Goal: Information Seeking & Learning: Learn about a topic

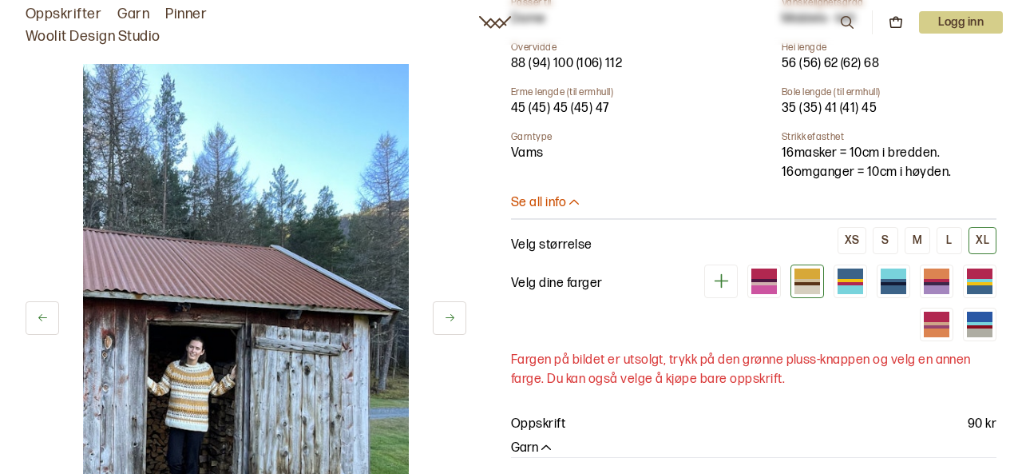
scroll to position [701, 0]
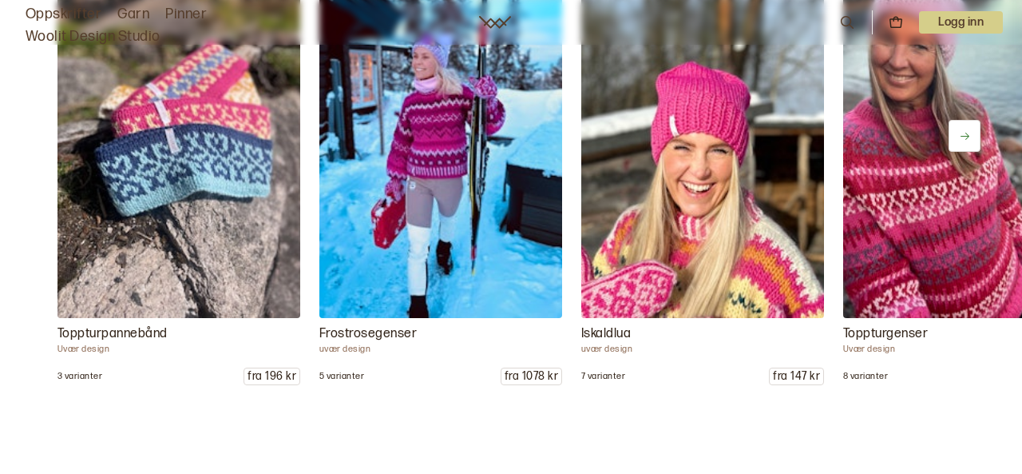
scroll to position [1924, 0]
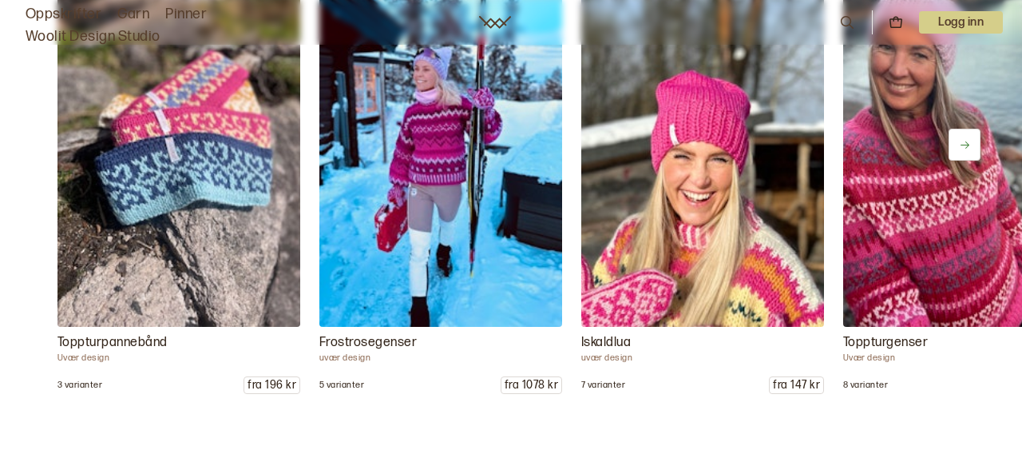
click at [393, 343] on p "Frostrosegenser" at bounding box center [441, 342] width 243 height 19
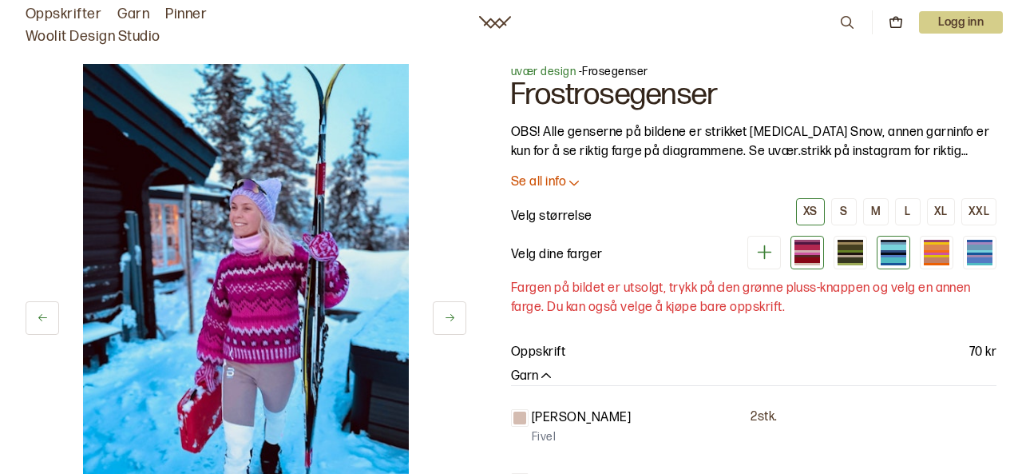
click at [893, 246] on div at bounding box center [894, 247] width 26 height 6
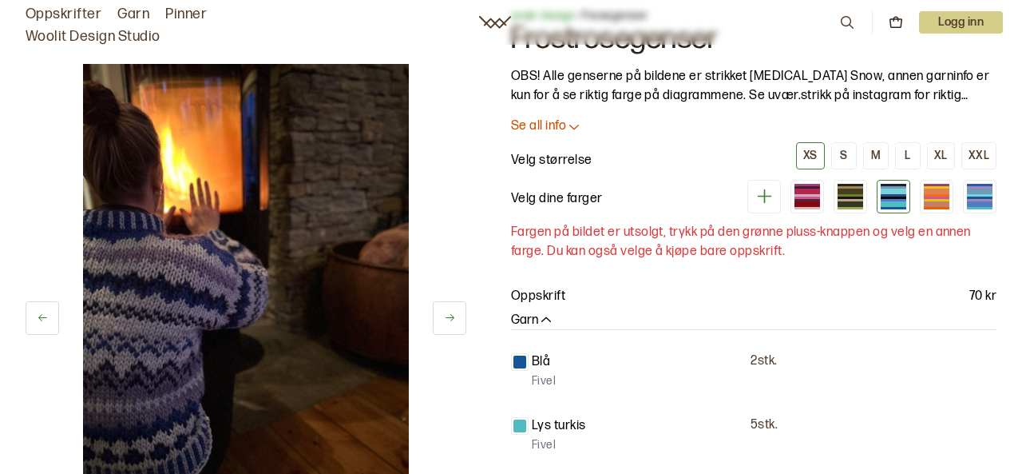
scroll to position [109, 0]
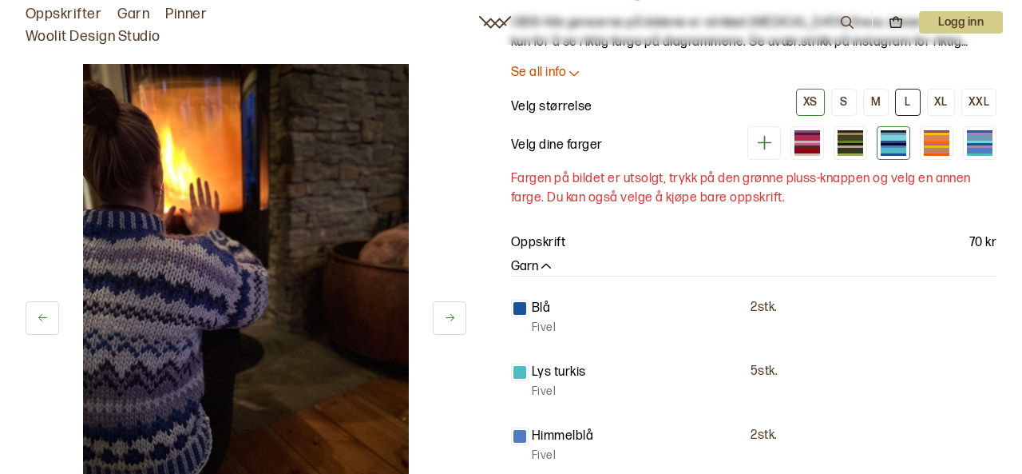
click at [910, 95] on div "L" at bounding box center [908, 102] width 6 height 14
click at [800, 141] on div at bounding box center [808, 142] width 26 height 2
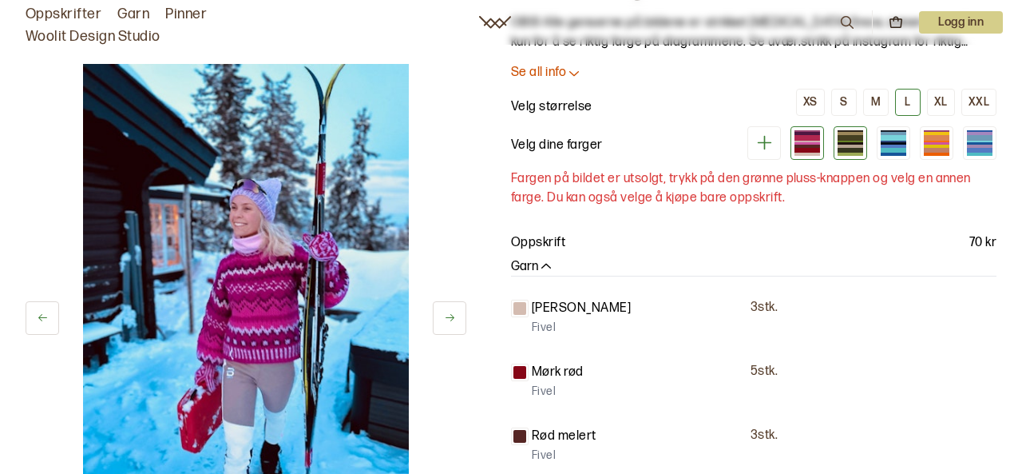
click at [846, 148] on div at bounding box center [851, 150] width 26 height 5
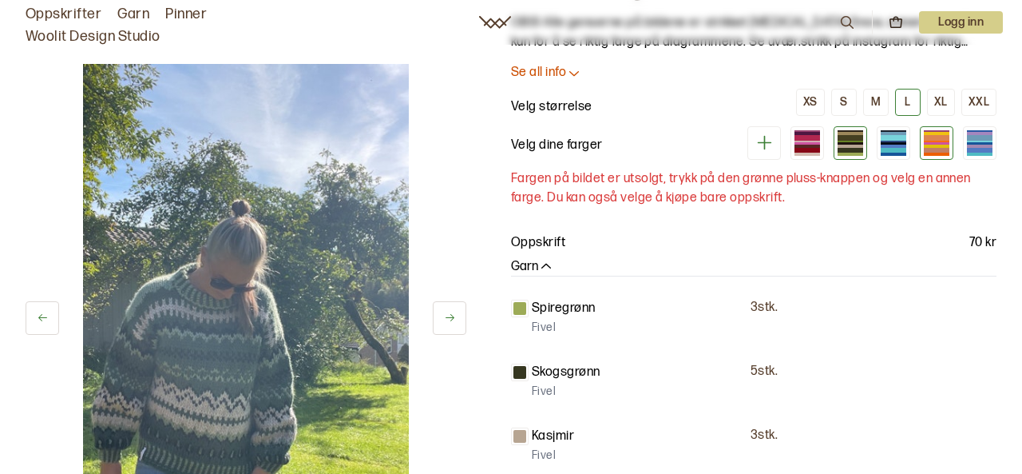
click at [935, 138] on div at bounding box center [937, 137] width 26 height 5
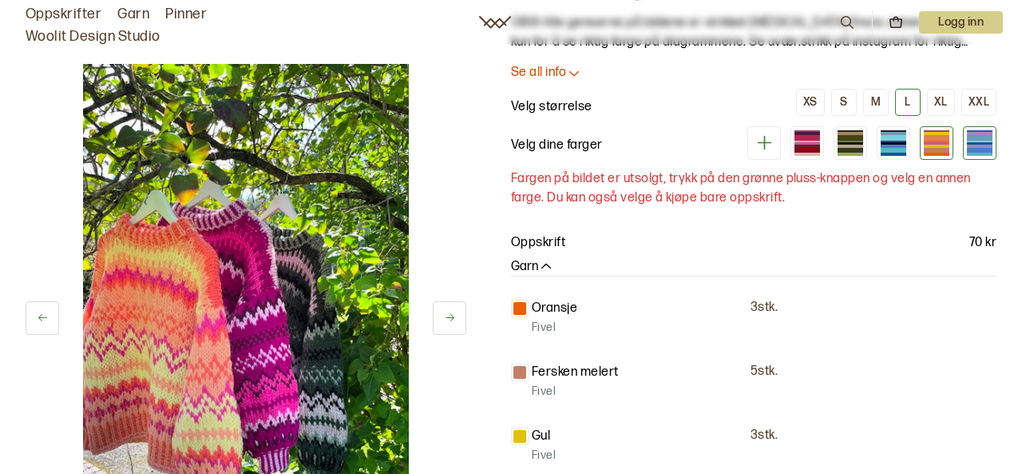
click at [985, 137] on div at bounding box center [980, 137] width 26 height 5
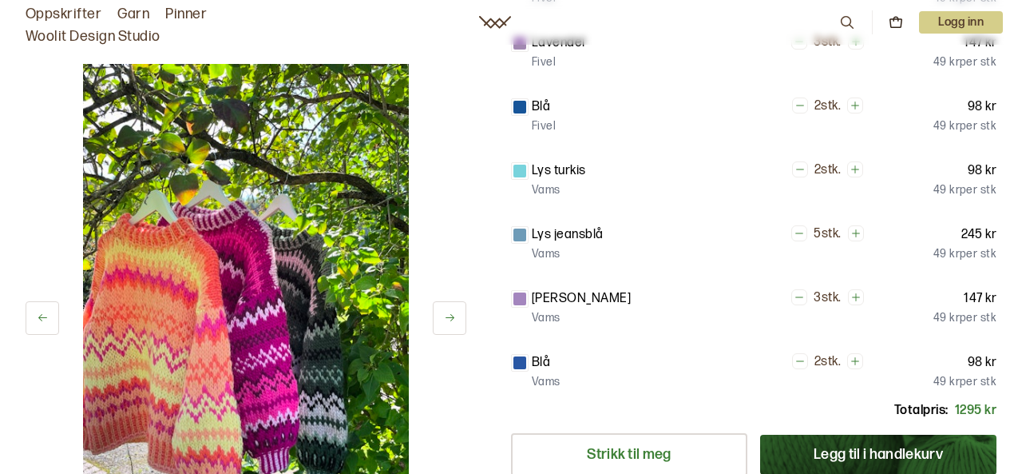
scroll to position [459, 0]
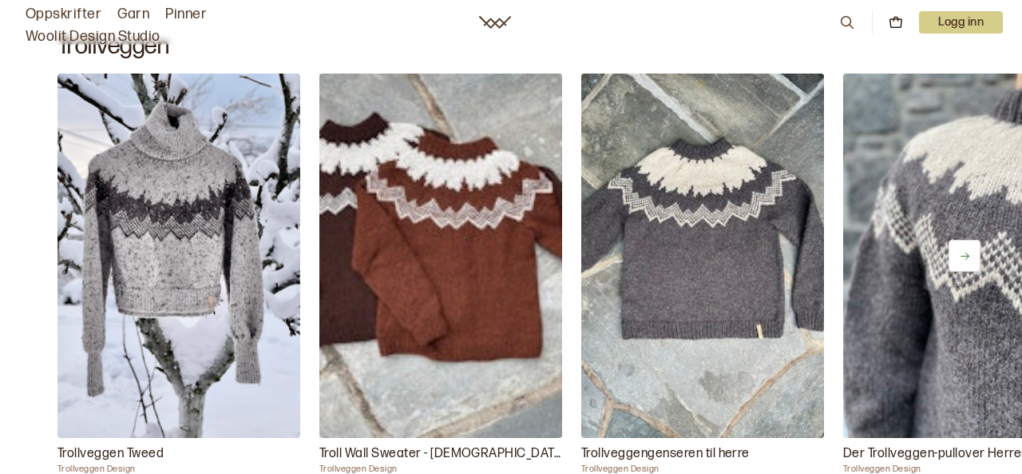
scroll to position [8468, 0]
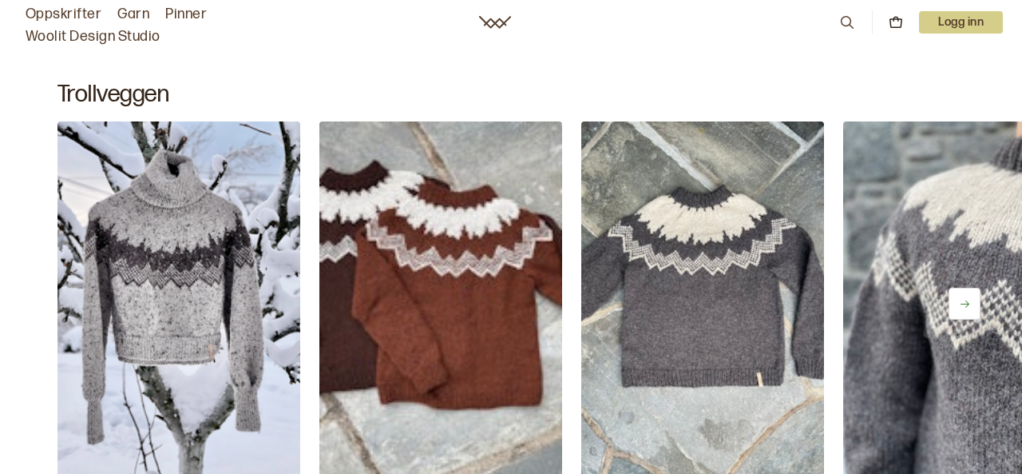
click at [968, 301] on icon at bounding box center [965, 304] width 12 height 12
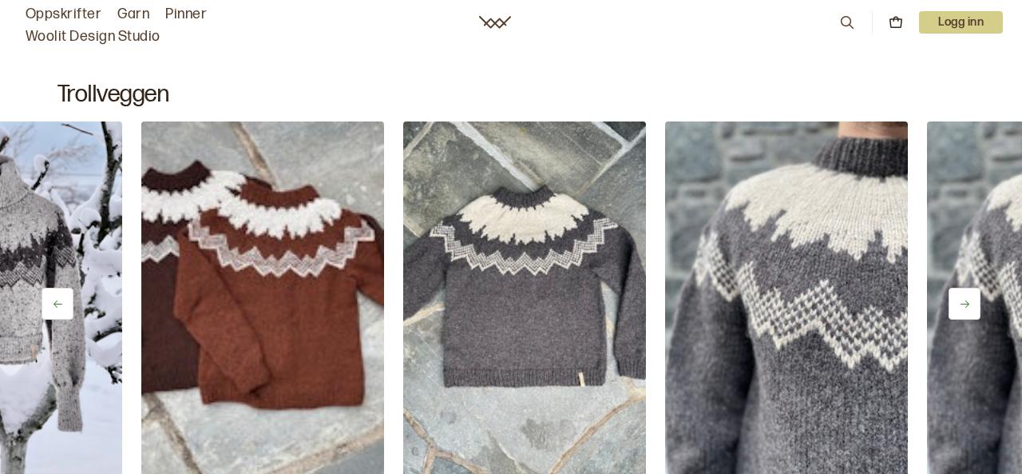
scroll to position [0, 243]
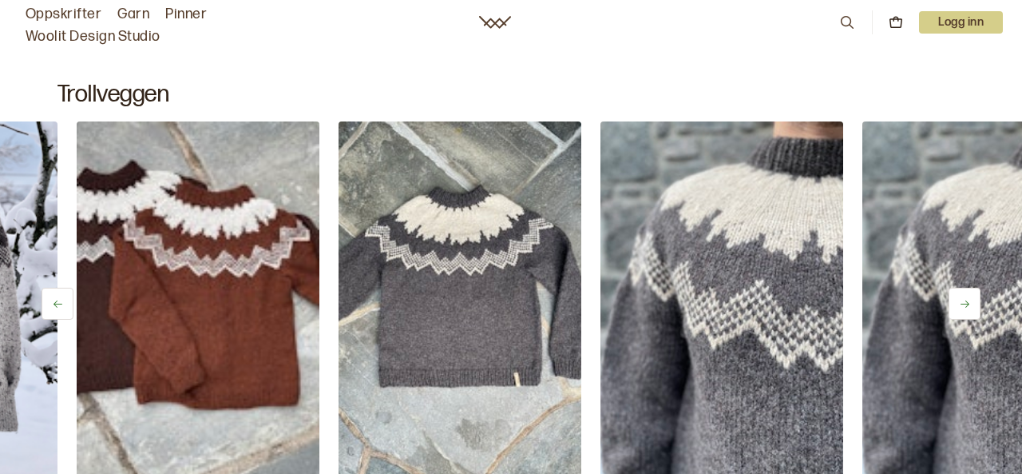
click at [967, 303] on icon at bounding box center [965, 304] width 12 height 12
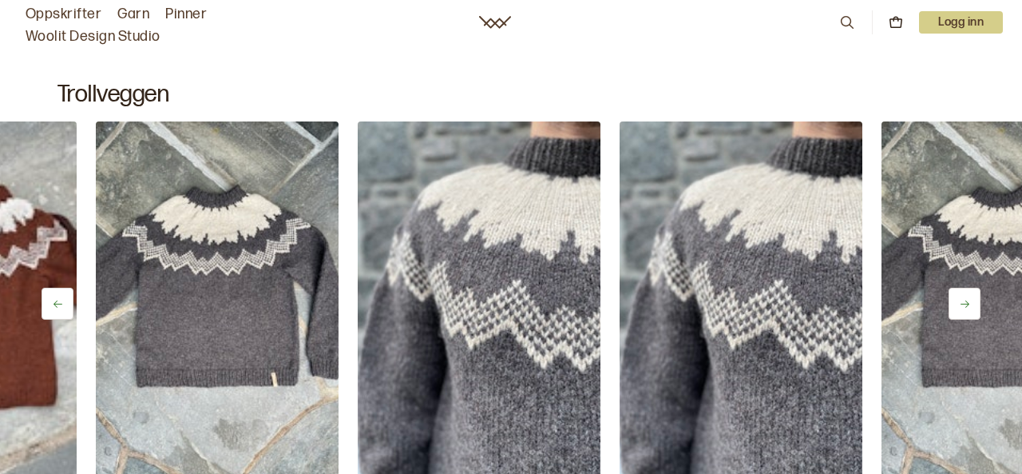
click at [967, 298] on icon at bounding box center [965, 304] width 12 height 12
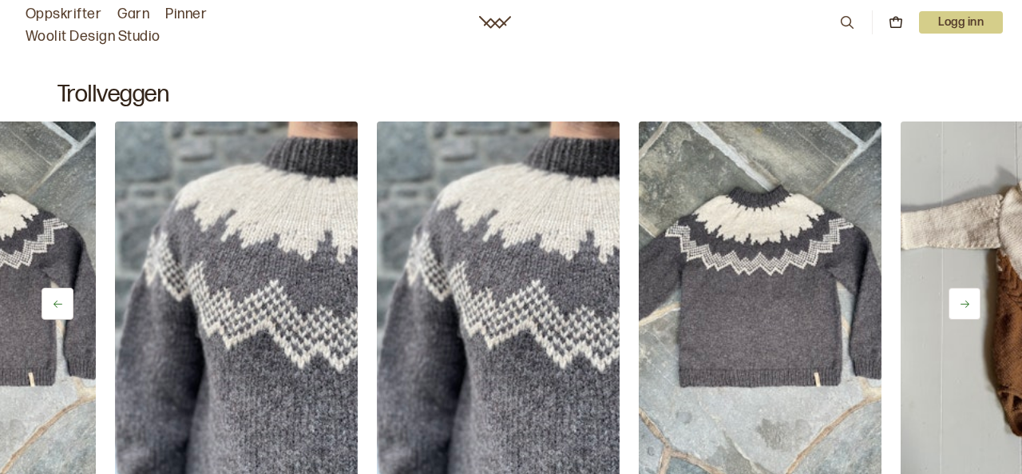
click at [967, 299] on icon at bounding box center [965, 304] width 12 height 12
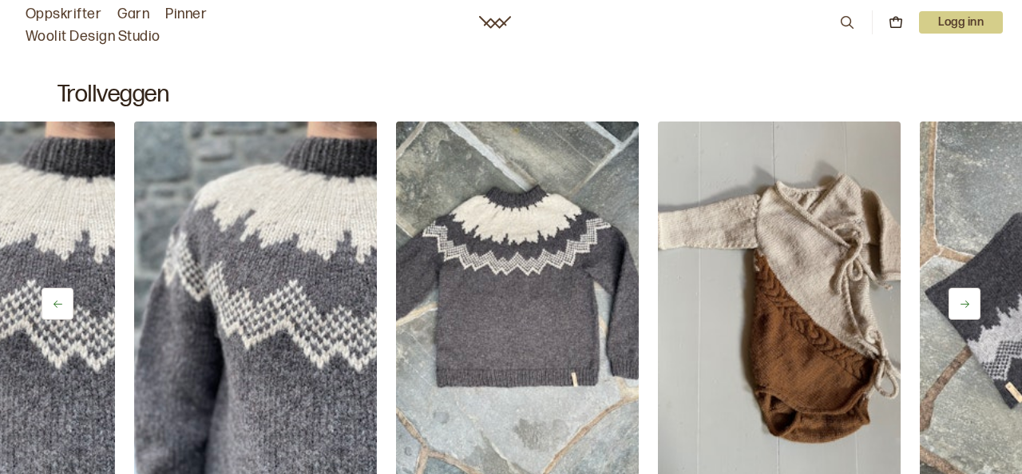
click at [967, 299] on icon at bounding box center [965, 304] width 12 height 12
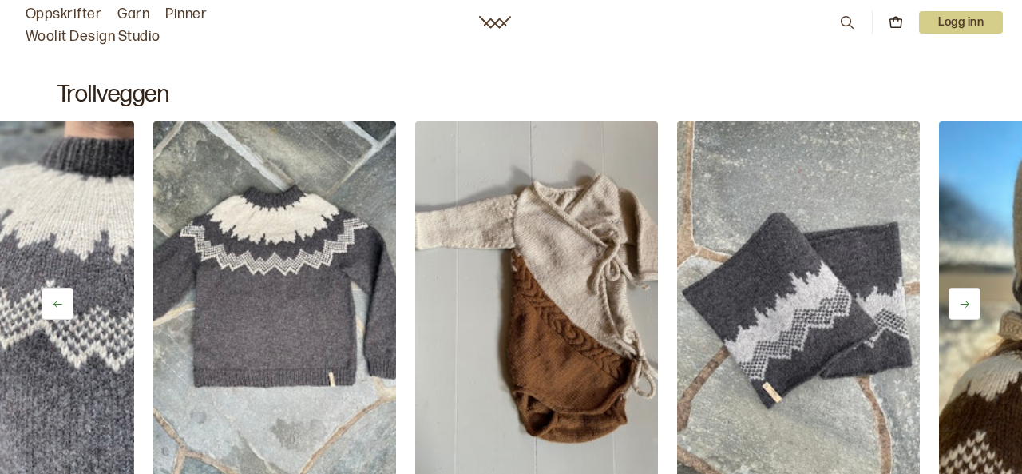
click at [967, 299] on icon at bounding box center [965, 304] width 12 height 12
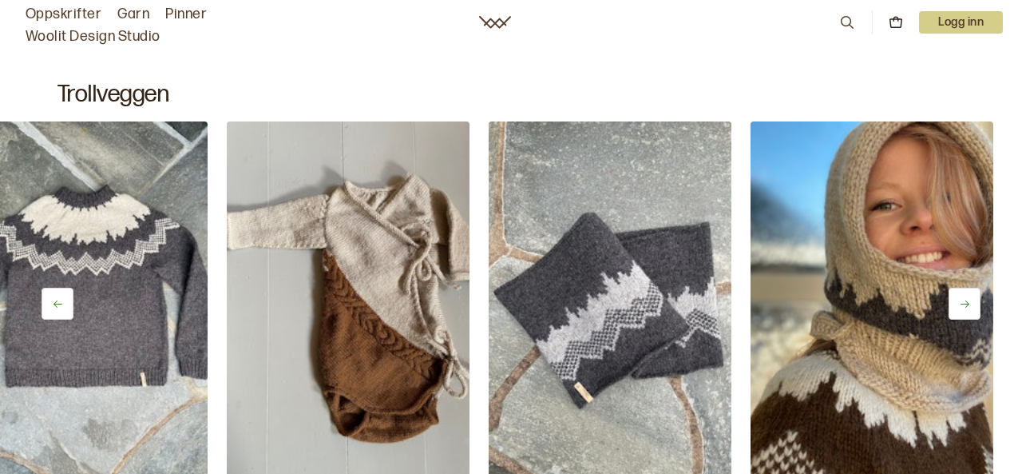
scroll to position [0, 1431]
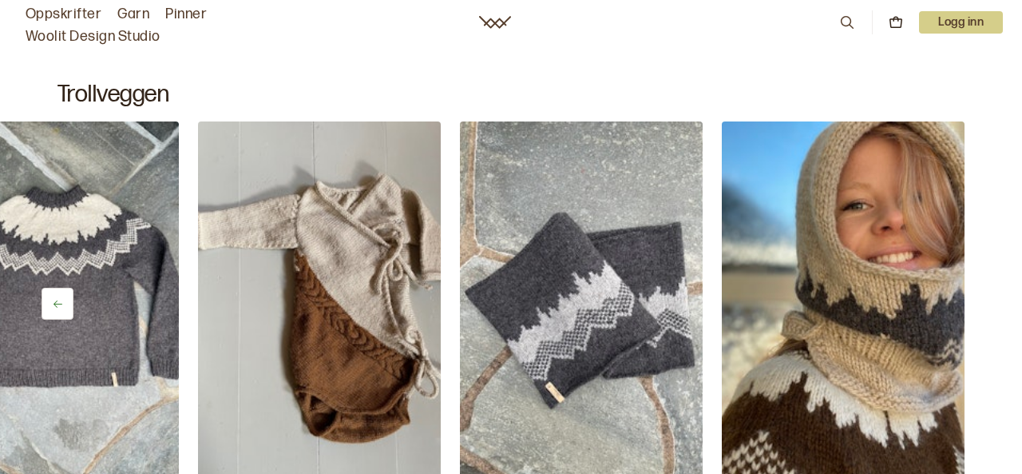
click at [968, 296] on div "Trollveggen Tweed Trollveggen Design 3 varianter fra 1027 kr Troll Wall Sweater…" at bounding box center [511, 336] width 1022 height 431
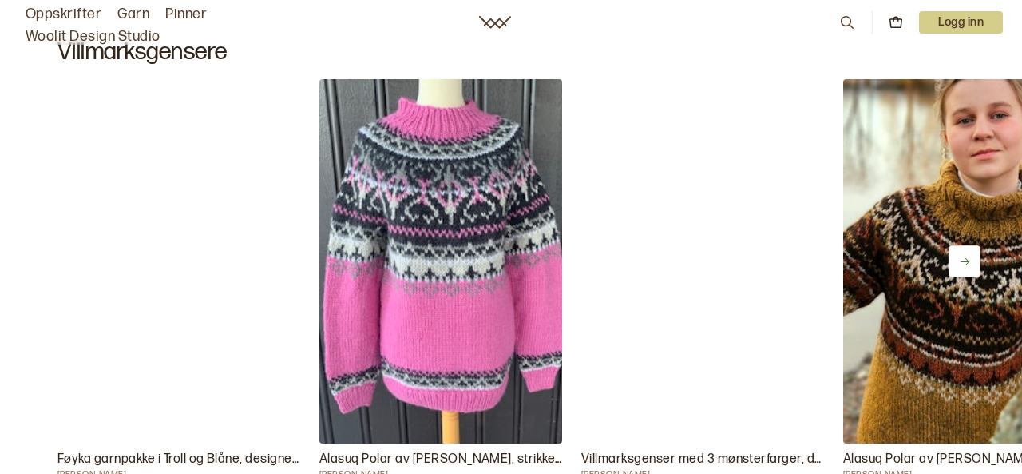
scroll to position [9029, 0]
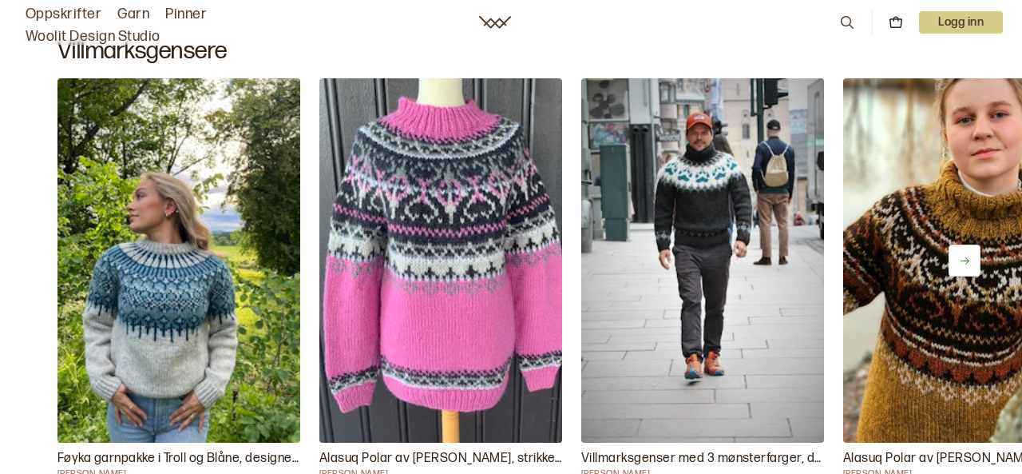
click at [963, 256] on icon at bounding box center [965, 261] width 12 height 12
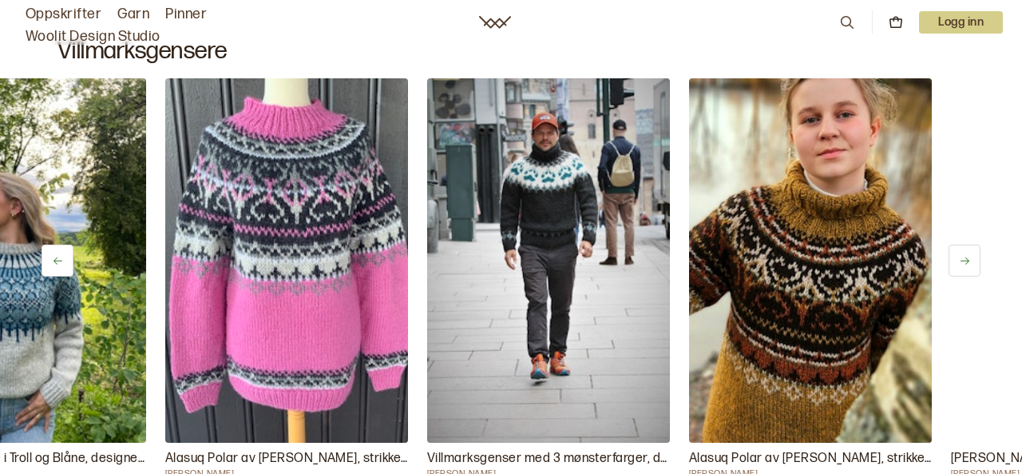
scroll to position [0, 243]
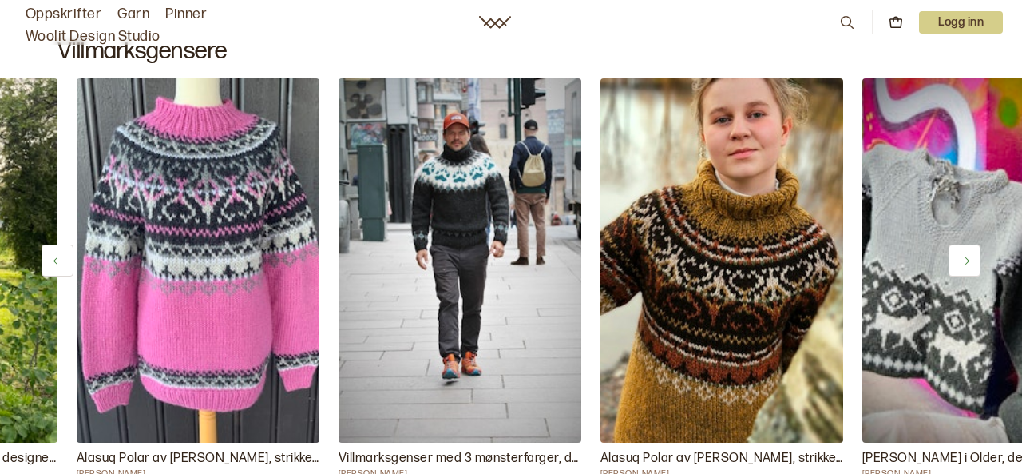
click at [963, 256] on icon at bounding box center [965, 261] width 12 height 12
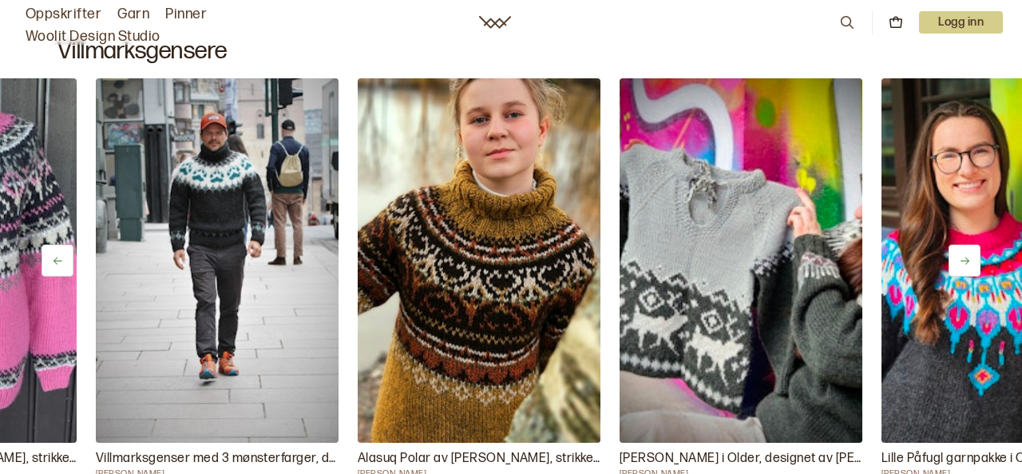
click at [963, 256] on icon at bounding box center [965, 261] width 12 height 12
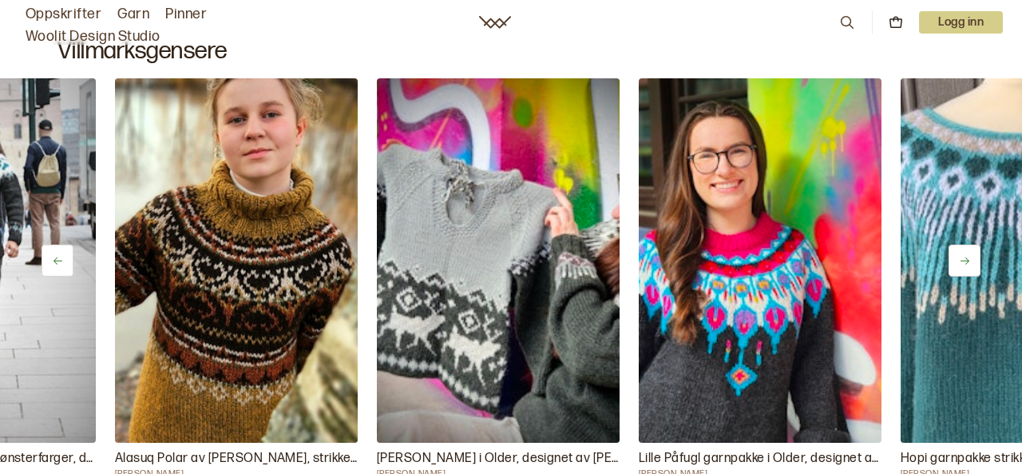
click at [963, 256] on icon at bounding box center [965, 261] width 12 height 12
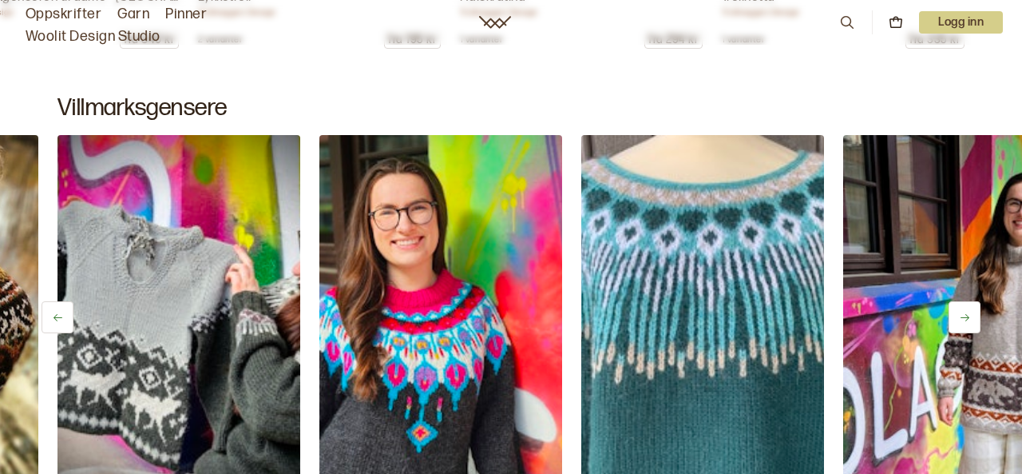
scroll to position [8971, 0]
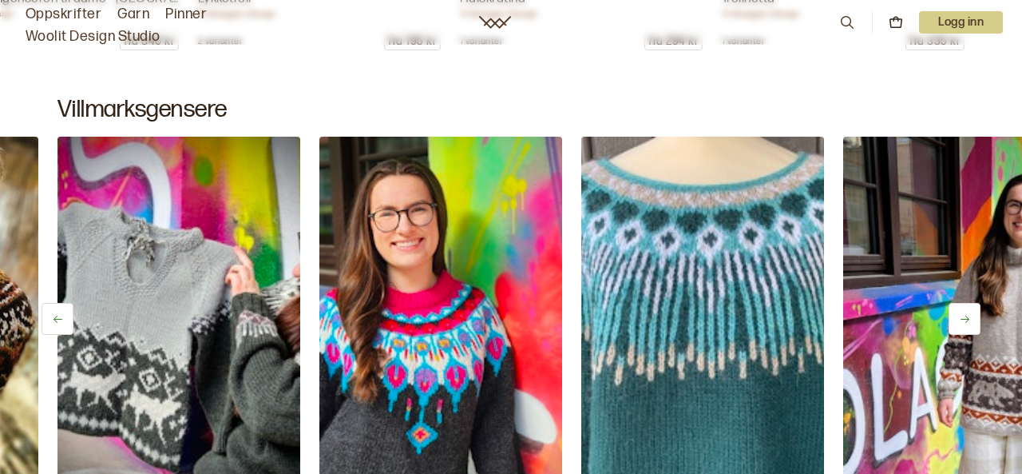
click at [715, 312] on img at bounding box center [702, 319] width 255 height 383
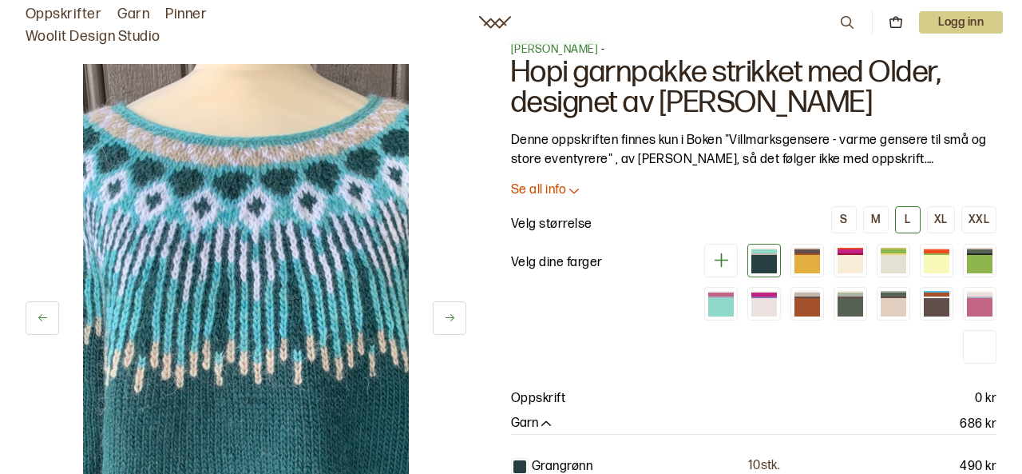
scroll to position [22, 0]
click at [813, 262] on div at bounding box center [808, 265] width 26 height 18
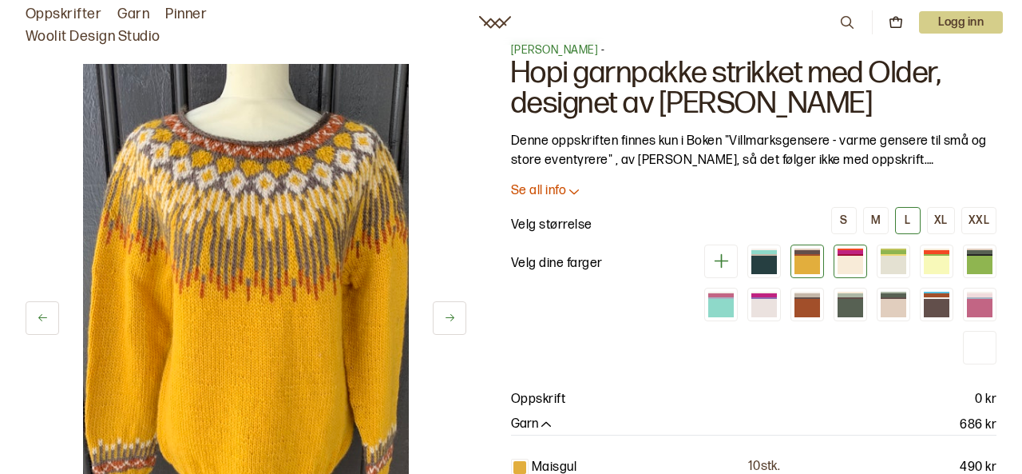
click at [852, 260] on div at bounding box center [851, 265] width 26 height 18
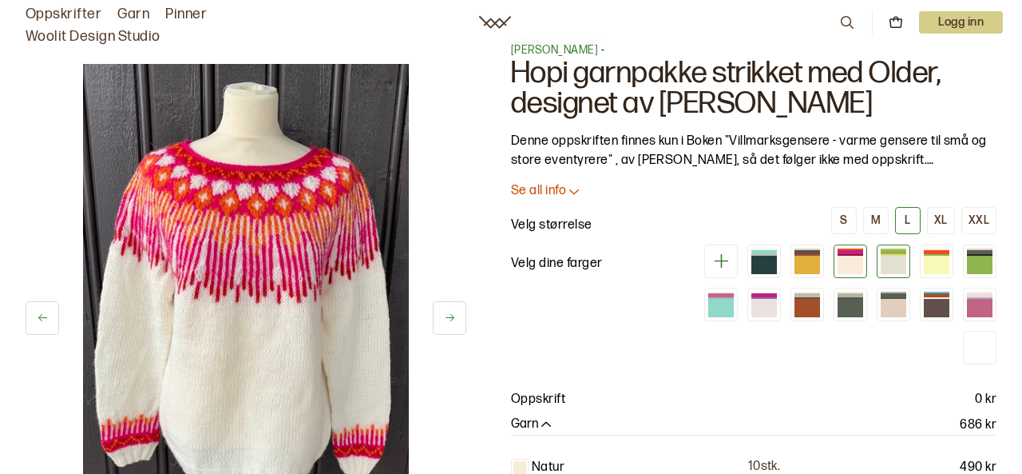
click at [891, 261] on div at bounding box center [894, 265] width 26 height 18
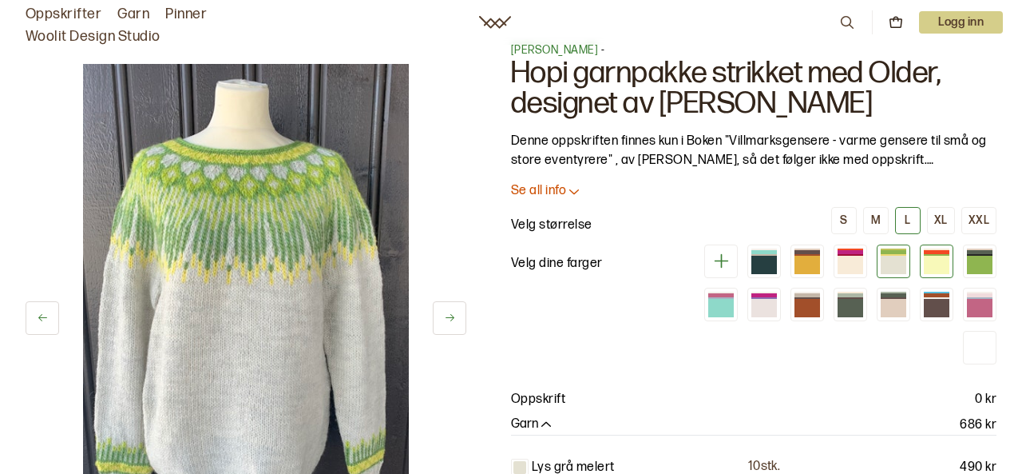
click at [934, 262] on div at bounding box center [937, 265] width 26 height 18
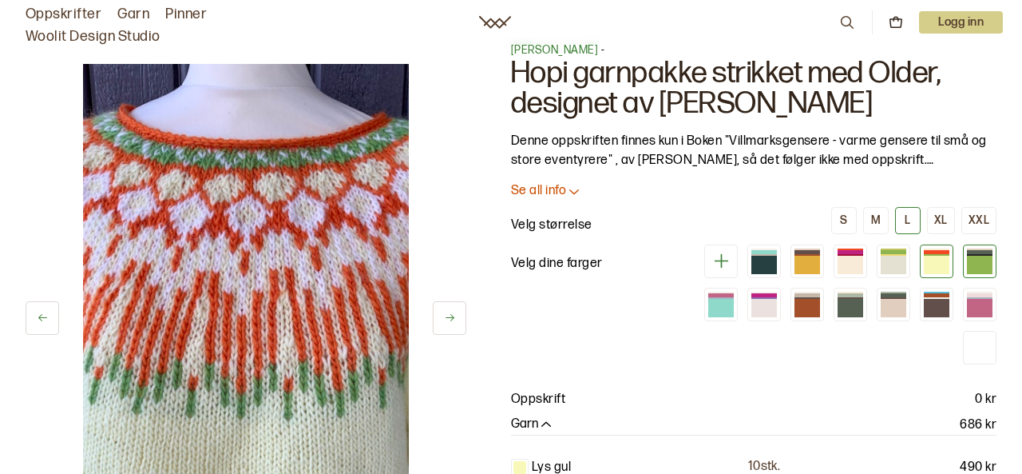
click at [976, 264] on div at bounding box center [980, 265] width 26 height 18
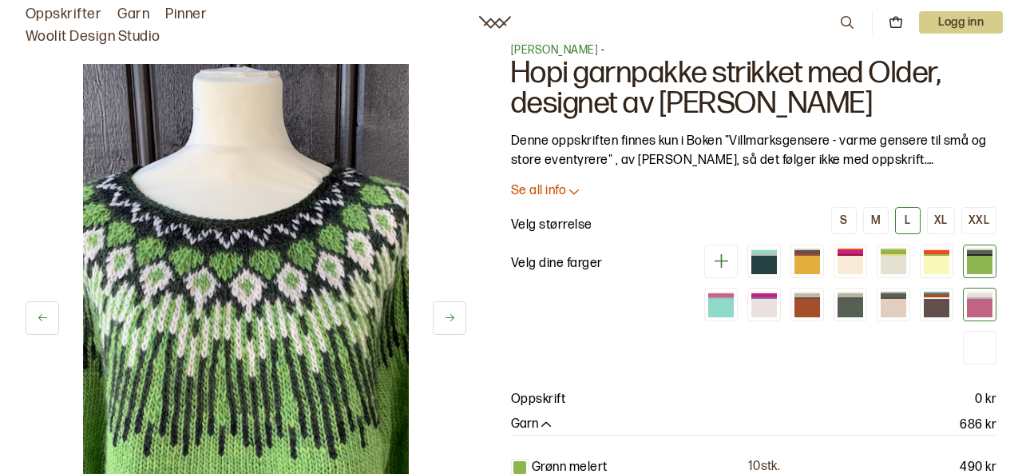
click at [986, 308] on div at bounding box center [980, 308] width 26 height 18
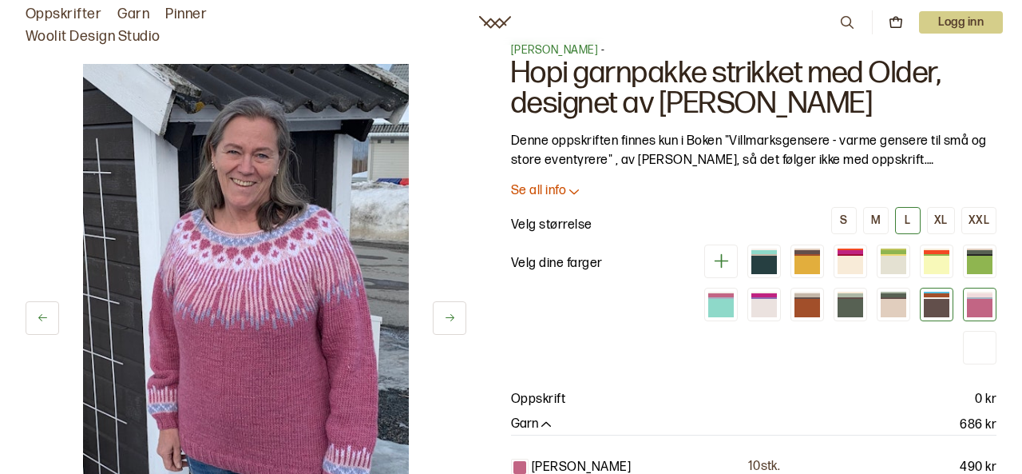
click at [939, 304] on div at bounding box center [937, 308] width 26 height 18
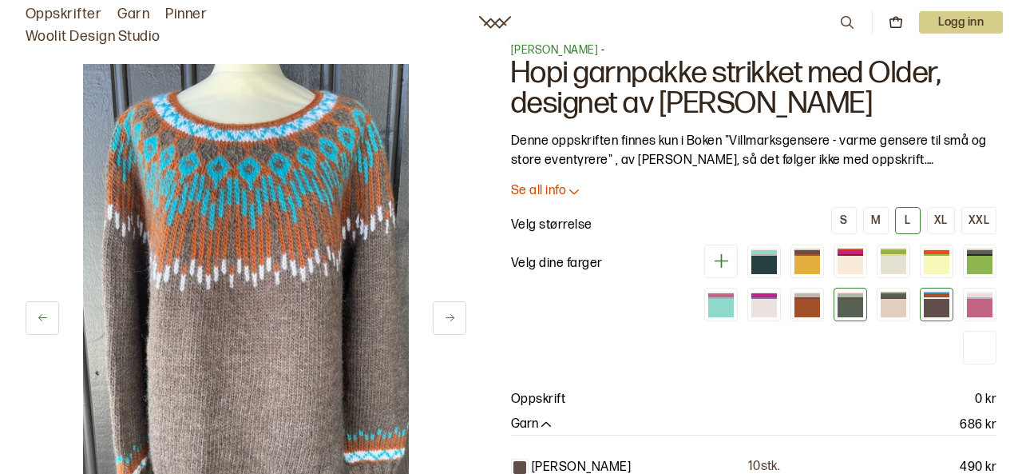
click at [852, 303] on div at bounding box center [851, 308] width 26 height 18
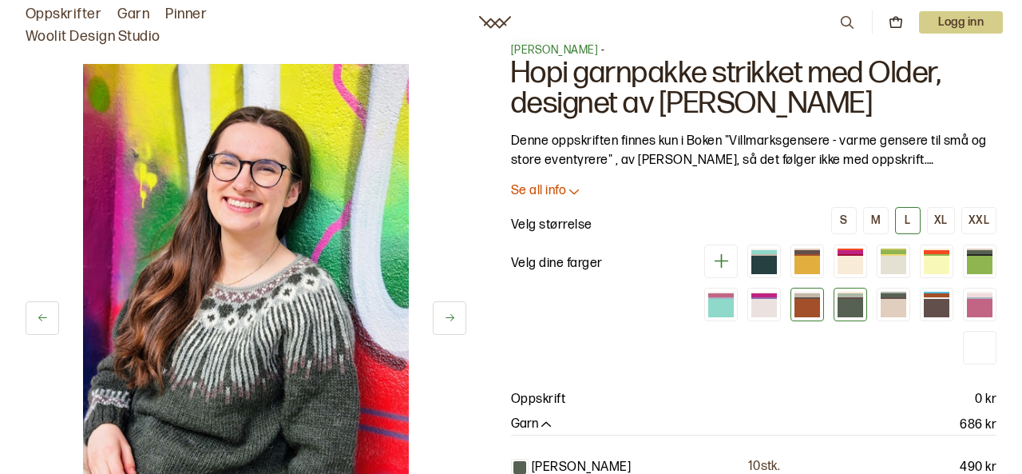
click at [800, 300] on div at bounding box center [808, 308] width 26 height 18
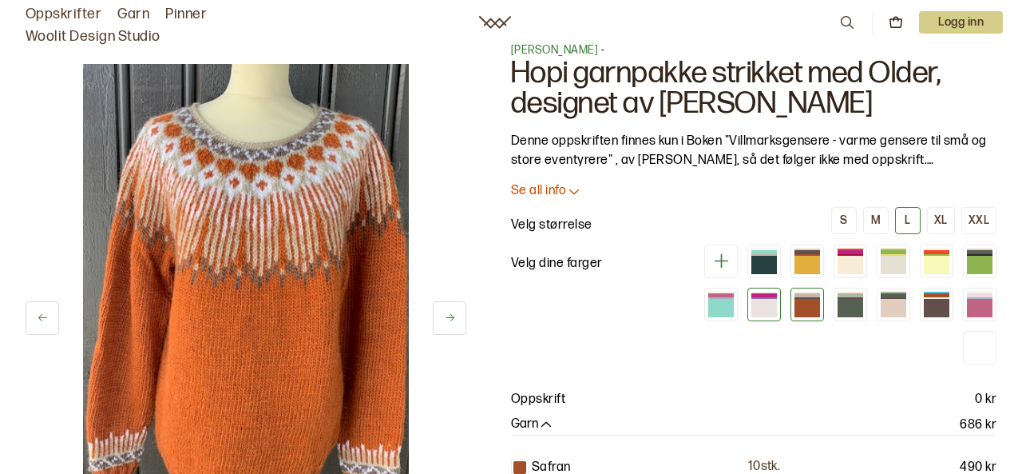
click at [772, 301] on div at bounding box center [765, 308] width 26 height 18
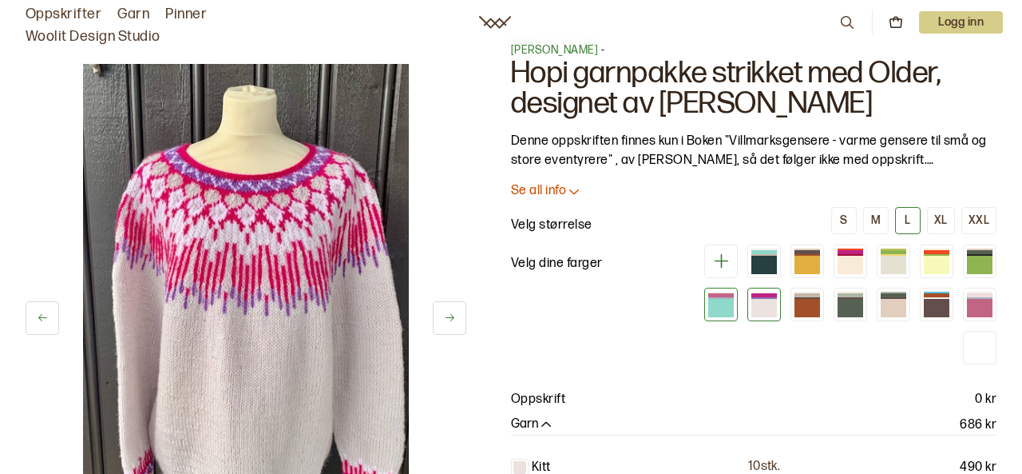
click at [723, 309] on div at bounding box center [722, 308] width 26 height 18
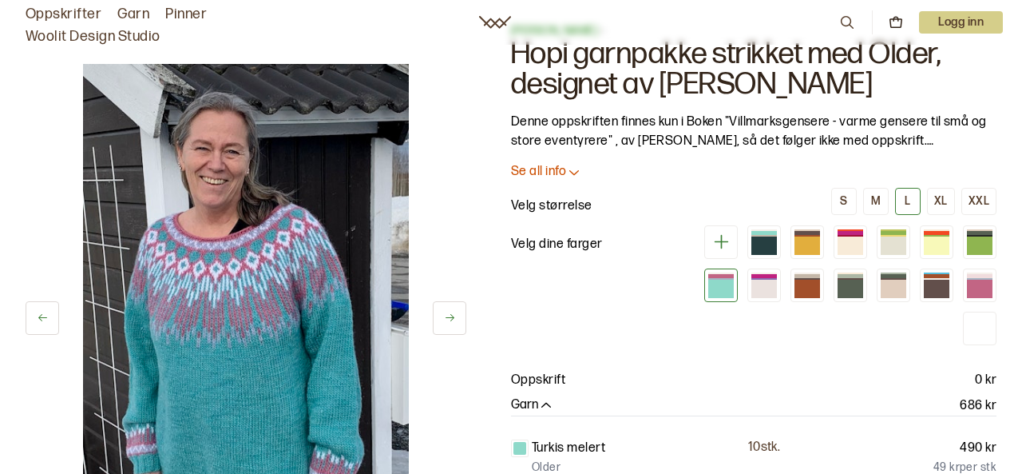
scroll to position [46, 0]
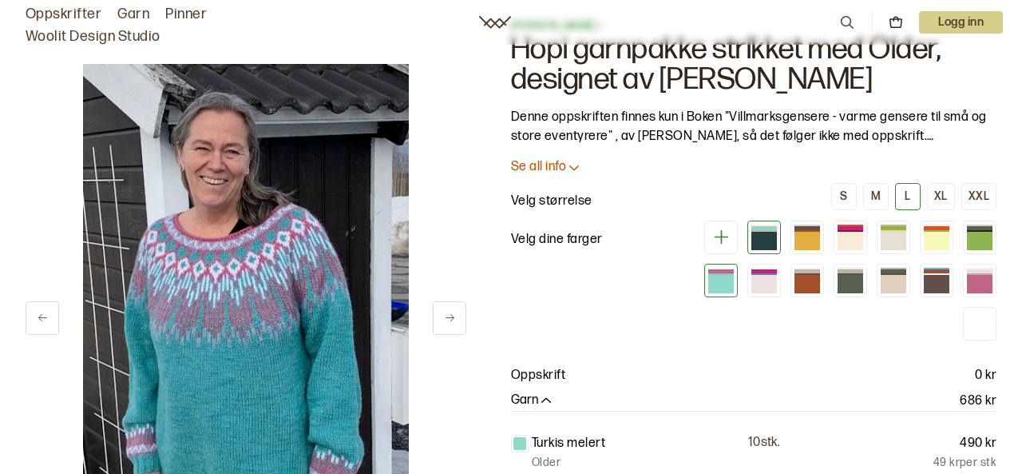
click at [765, 239] on div at bounding box center [765, 241] width 26 height 18
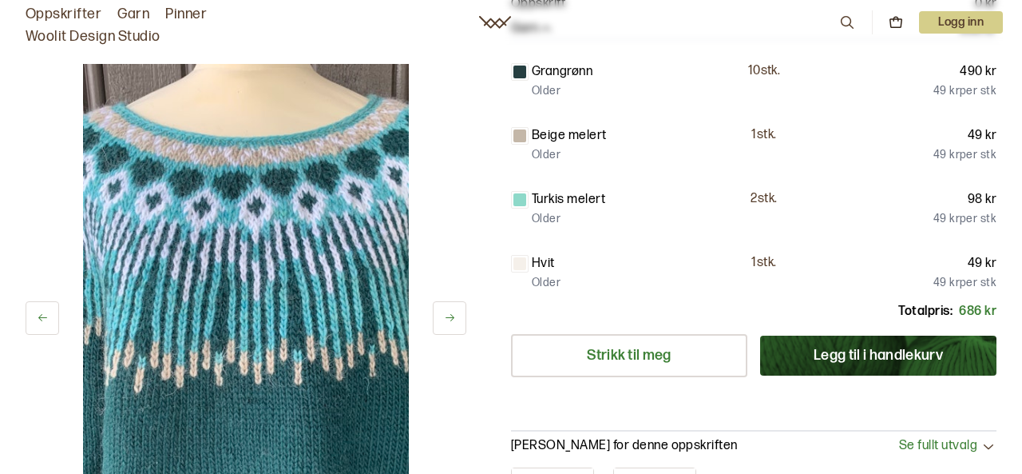
scroll to position [430, 0]
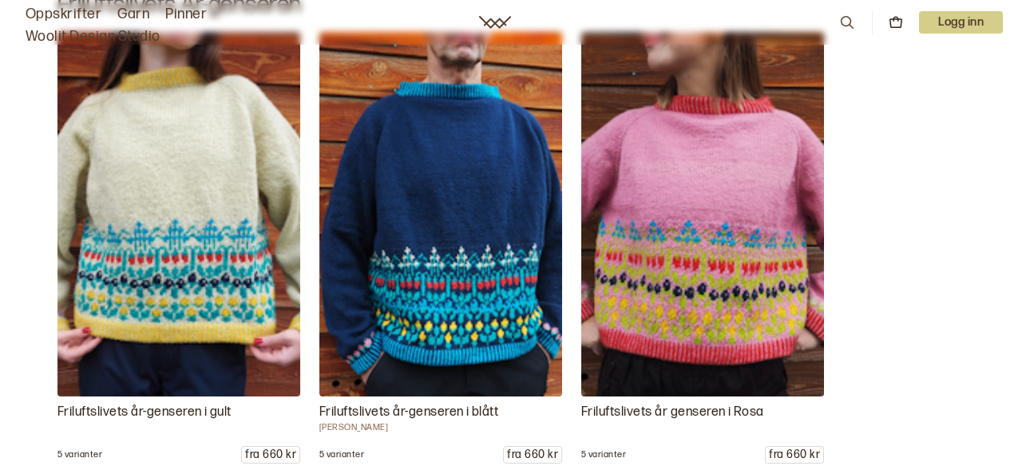
scroll to position [3550, 0]
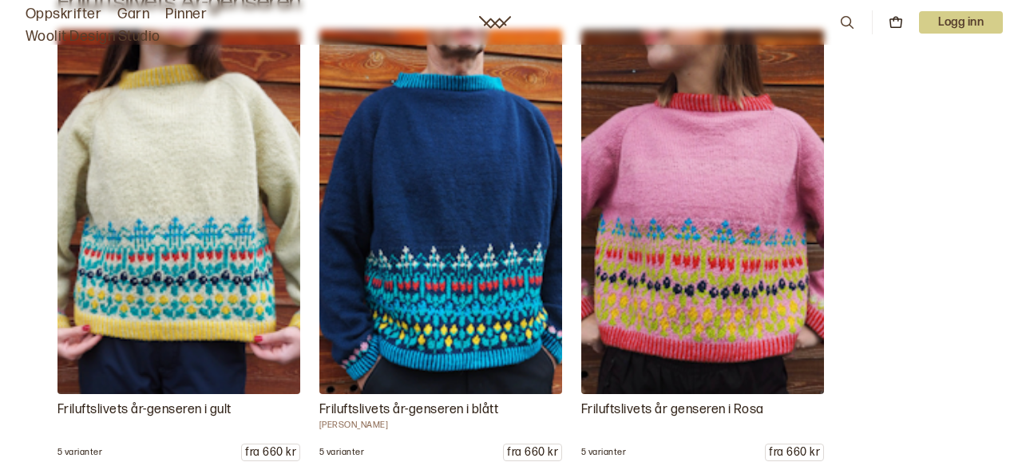
click at [459, 284] on img at bounding box center [440, 212] width 255 height 383
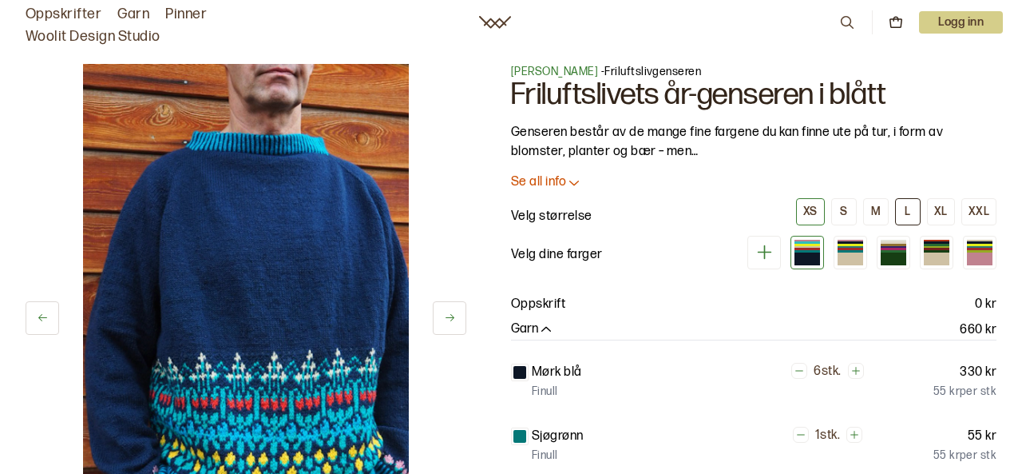
click at [909, 212] on div "L" at bounding box center [908, 211] width 6 height 14
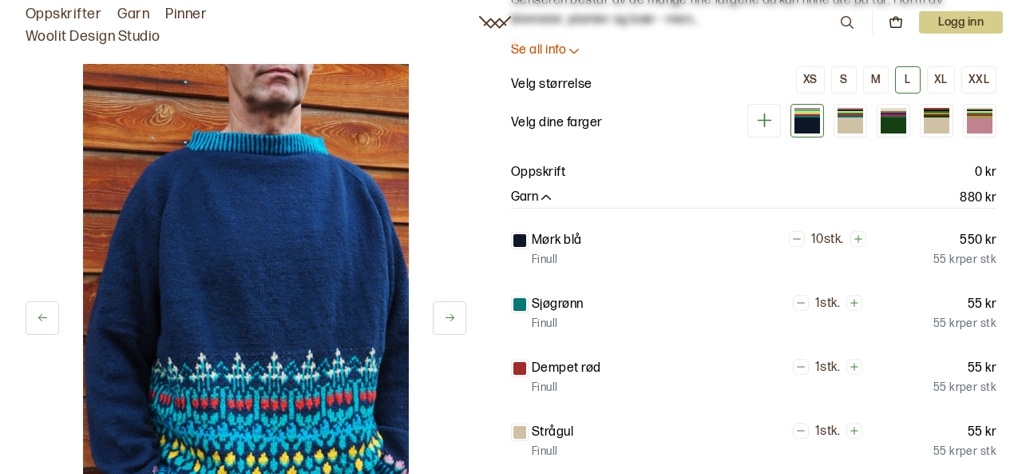
scroll to position [131, 0]
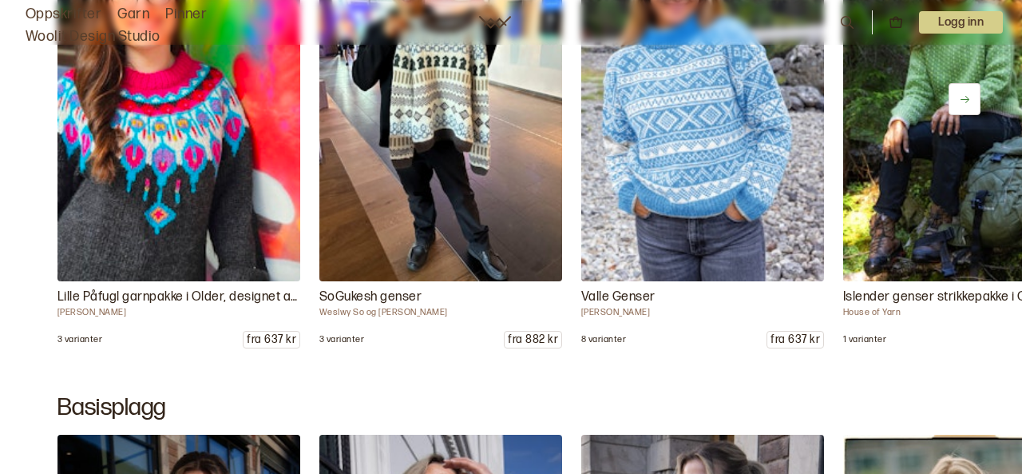
scroll to position [7055, 0]
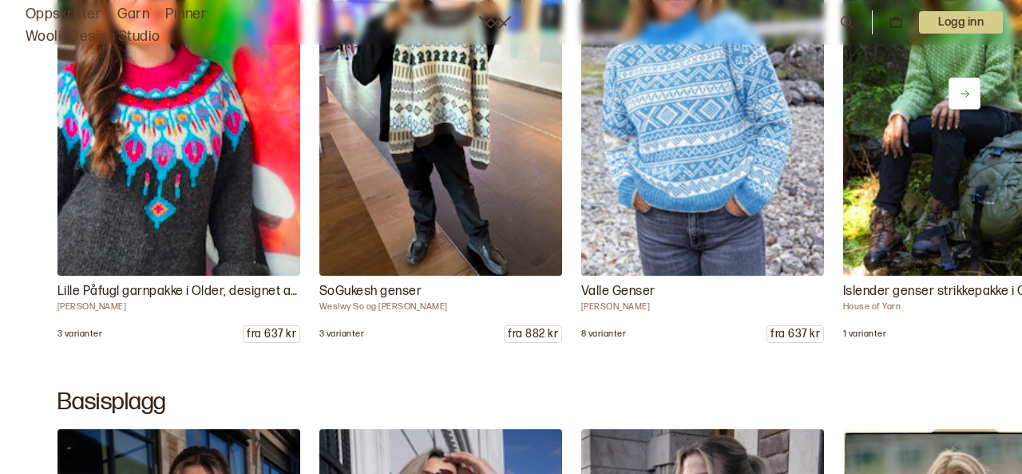
click at [964, 94] on icon at bounding box center [965, 93] width 9 height 7
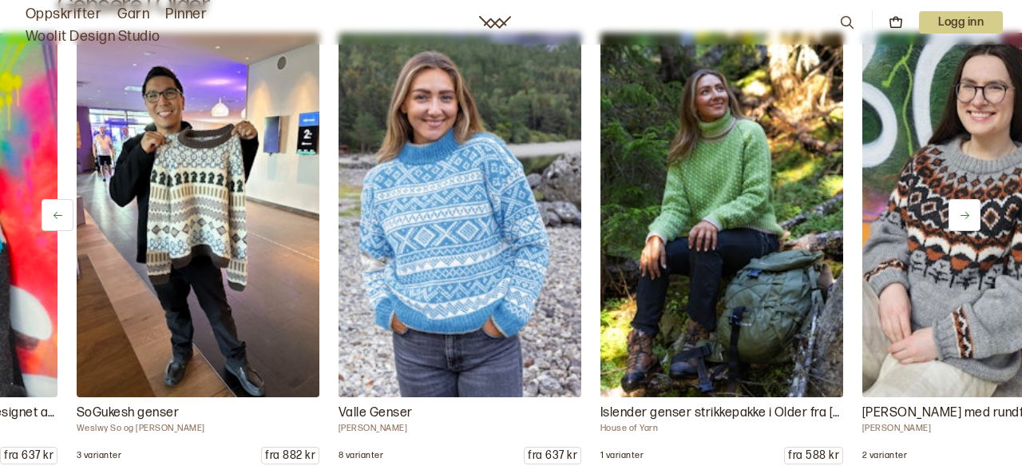
scroll to position [6934, 0]
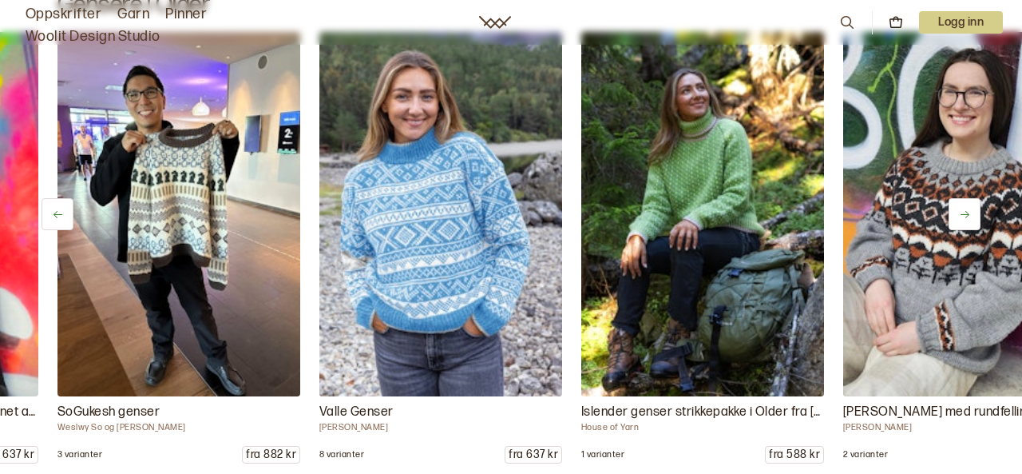
click at [965, 216] on icon at bounding box center [965, 214] width 12 height 12
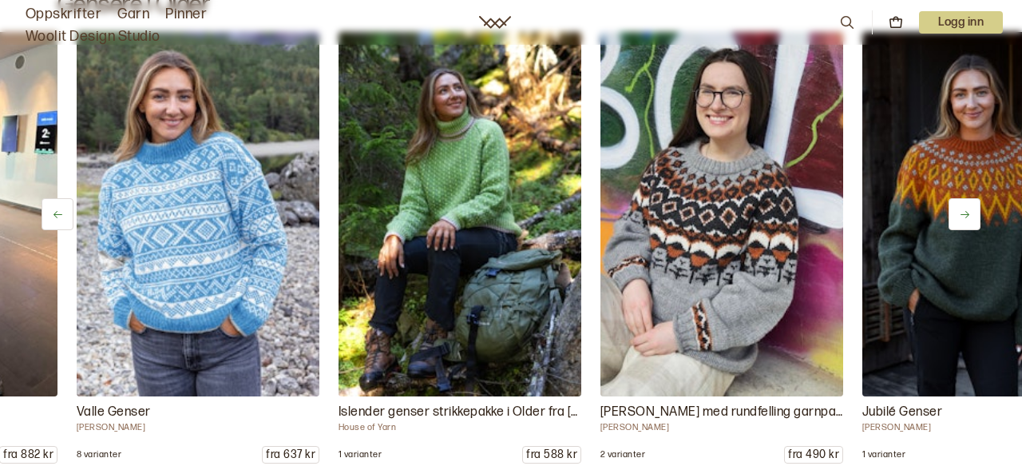
click at [965, 216] on icon at bounding box center [965, 214] width 12 height 12
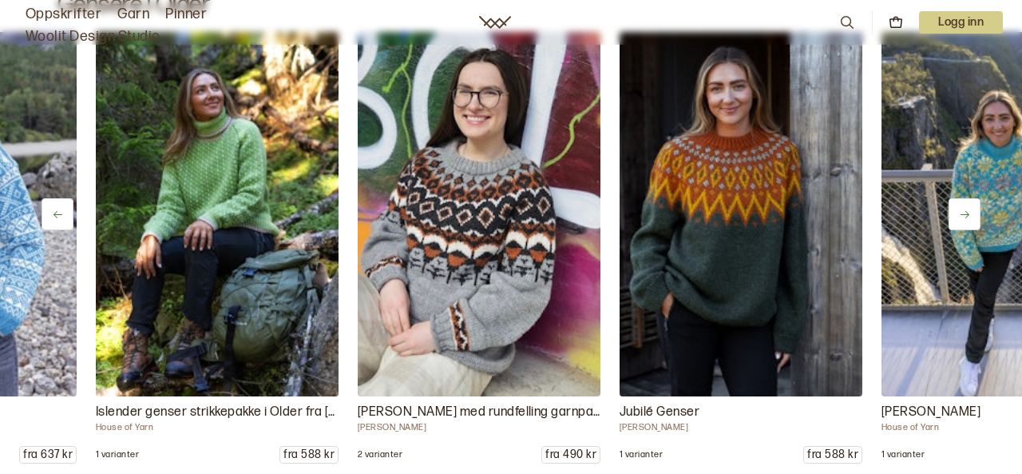
scroll to position [0, 786]
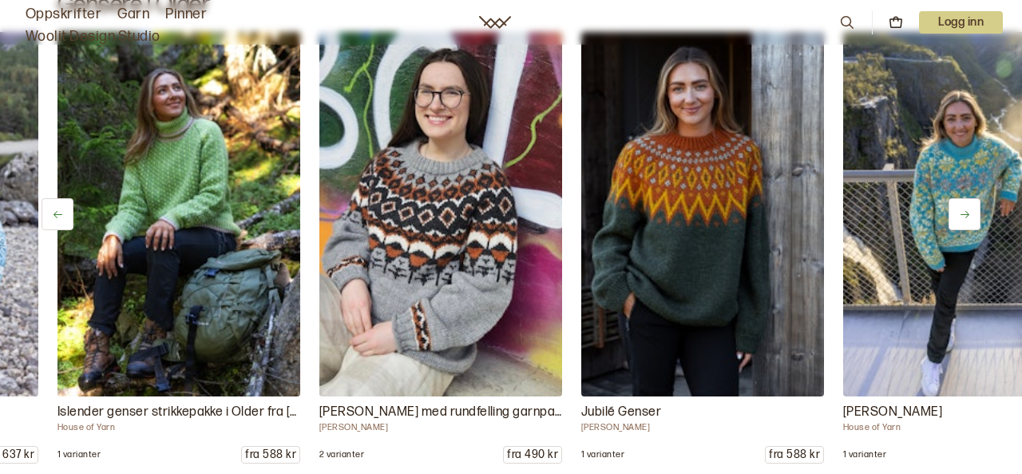
click at [703, 198] on img at bounding box center [702, 214] width 255 height 383
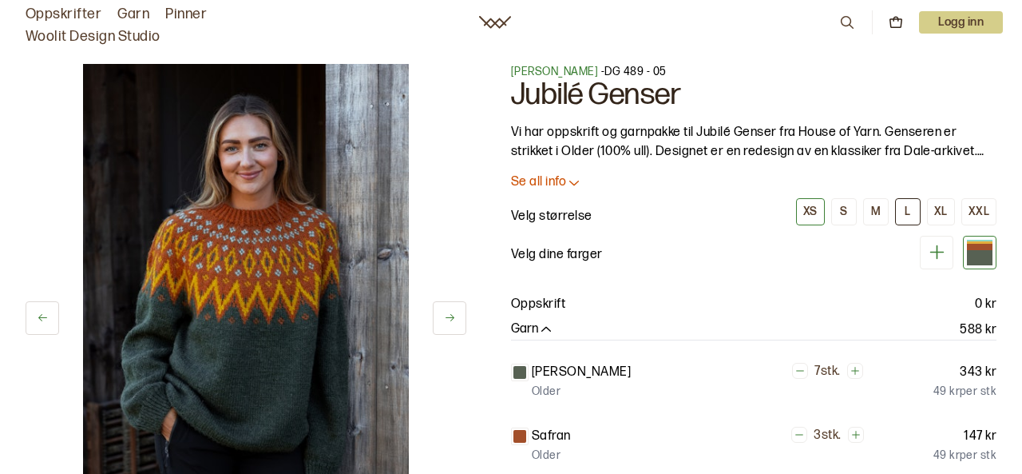
click at [907, 210] on div "L" at bounding box center [908, 211] width 6 height 14
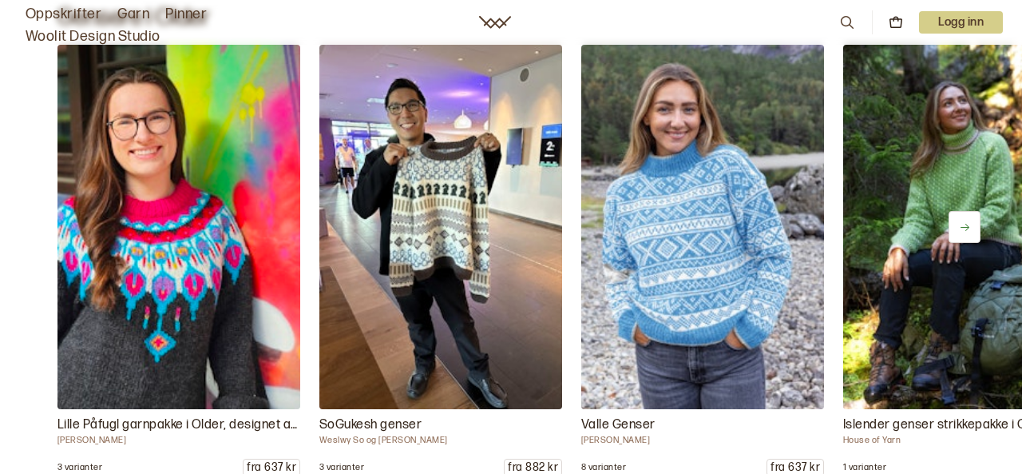
scroll to position [6914, 0]
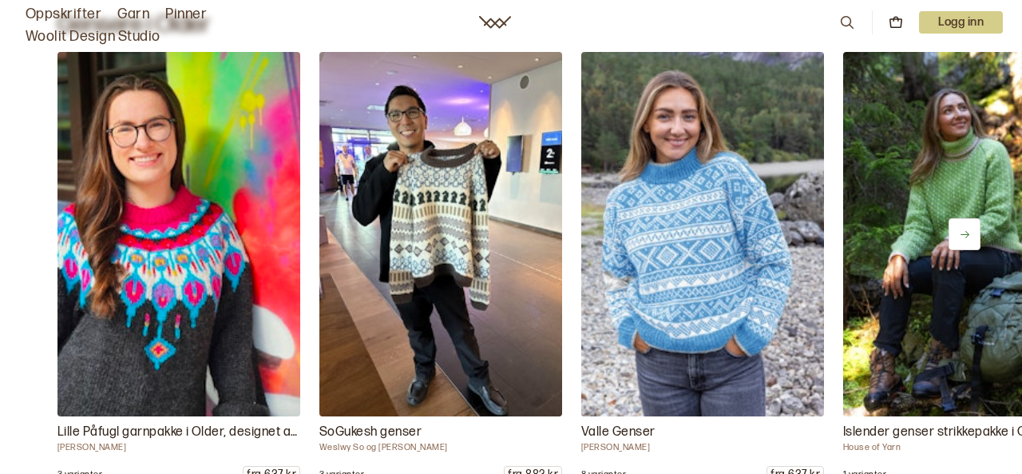
click at [965, 233] on icon at bounding box center [965, 234] width 12 height 12
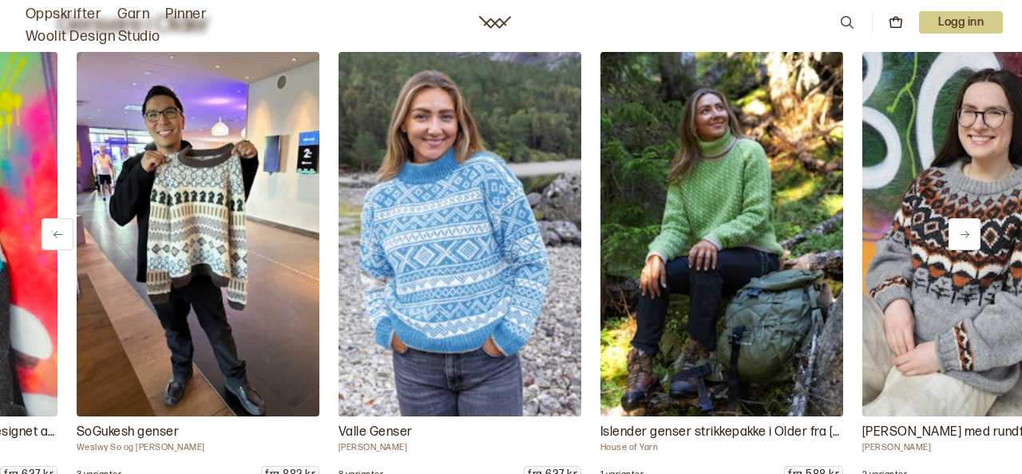
click at [965, 232] on icon at bounding box center [965, 234] width 12 height 12
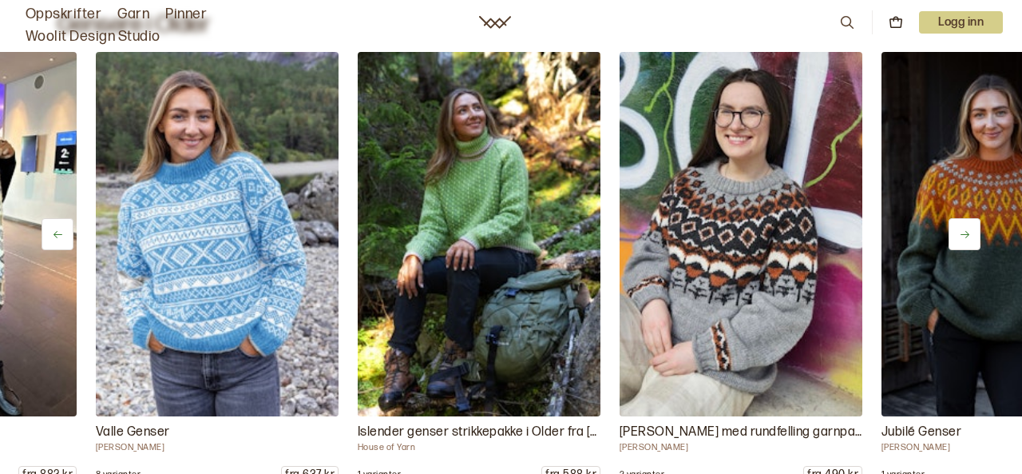
click at [965, 232] on icon at bounding box center [965, 234] width 12 height 12
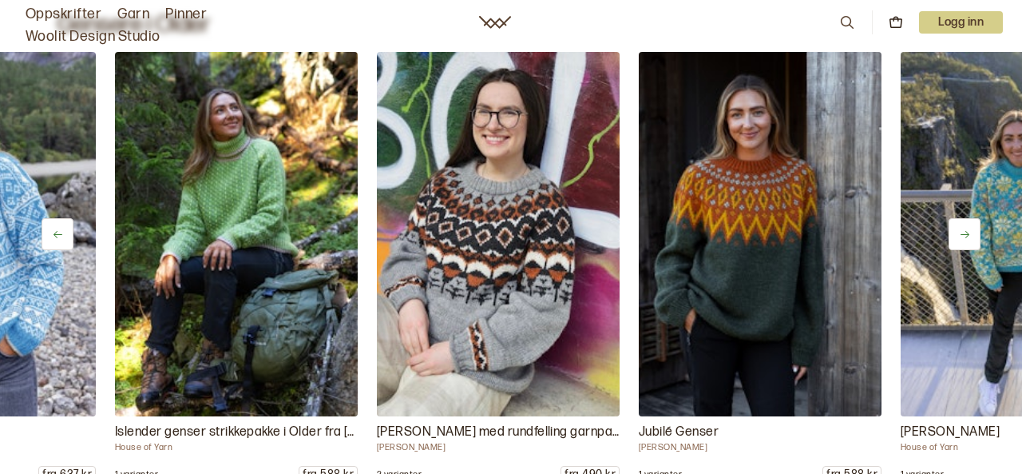
click at [965, 233] on icon at bounding box center [965, 234] width 12 height 12
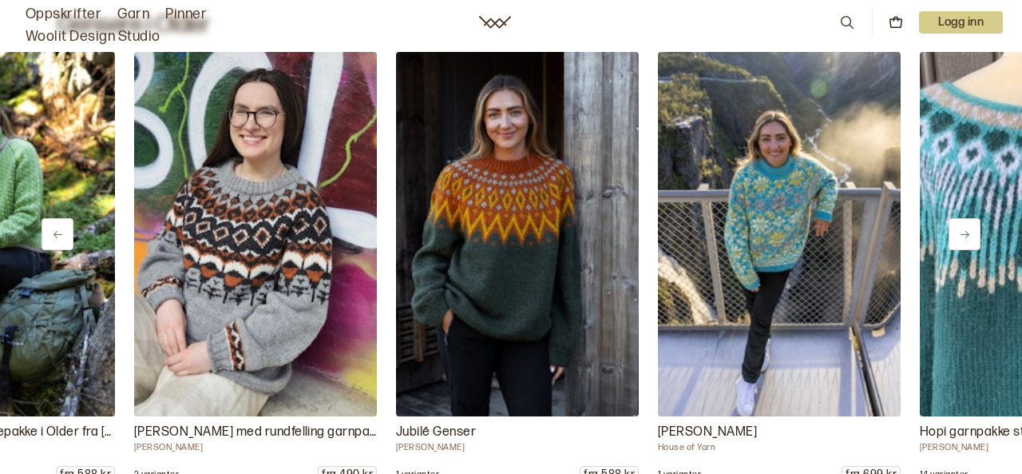
click at [965, 233] on icon at bounding box center [965, 234] width 12 height 12
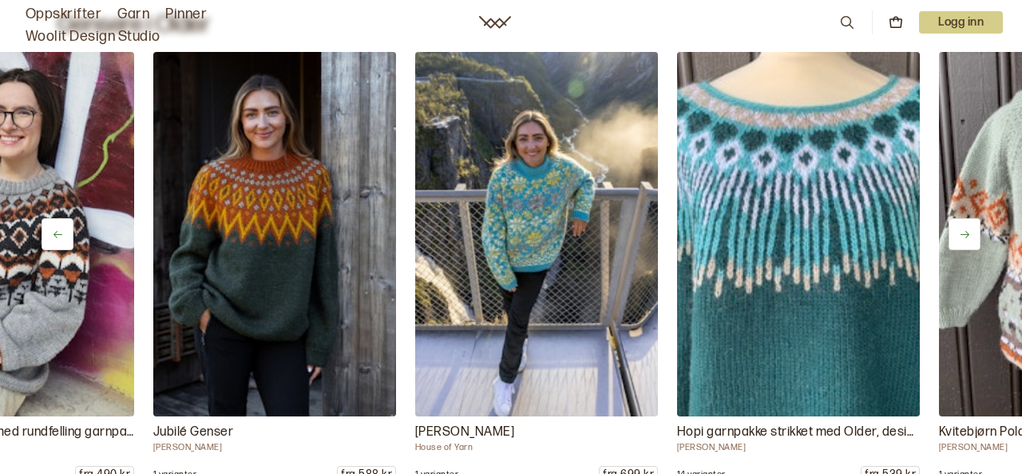
click at [965, 233] on icon at bounding box center [965, 234] width 12 height 12
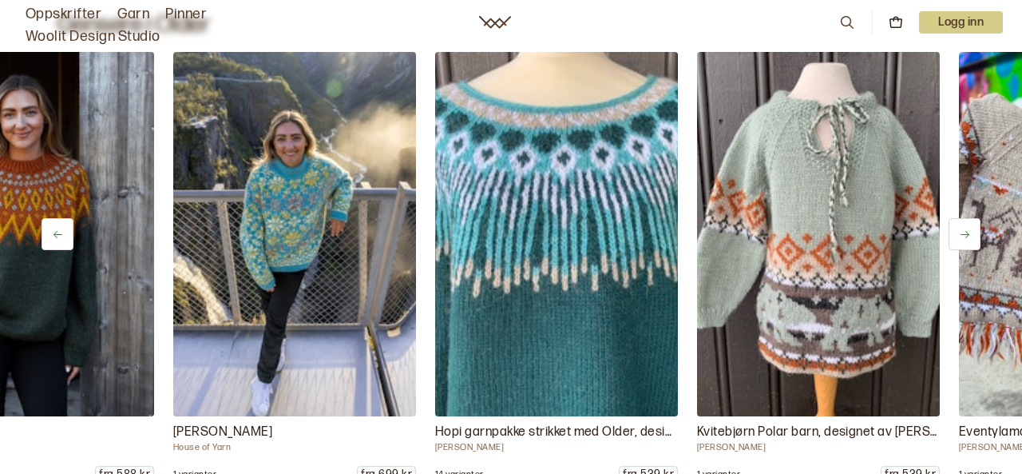
scroll to position [0, 1457]
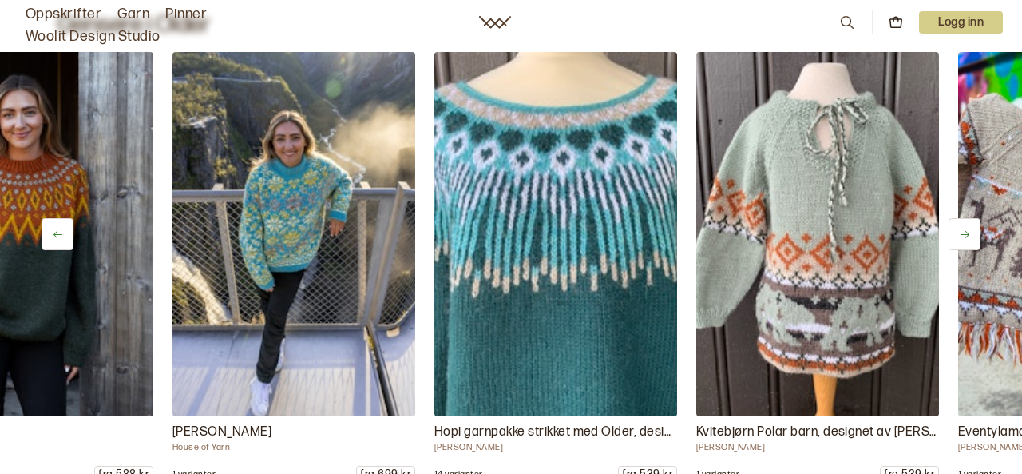
click at [965, 233] on icon at bounding box center [965, 234] width 12 height 12
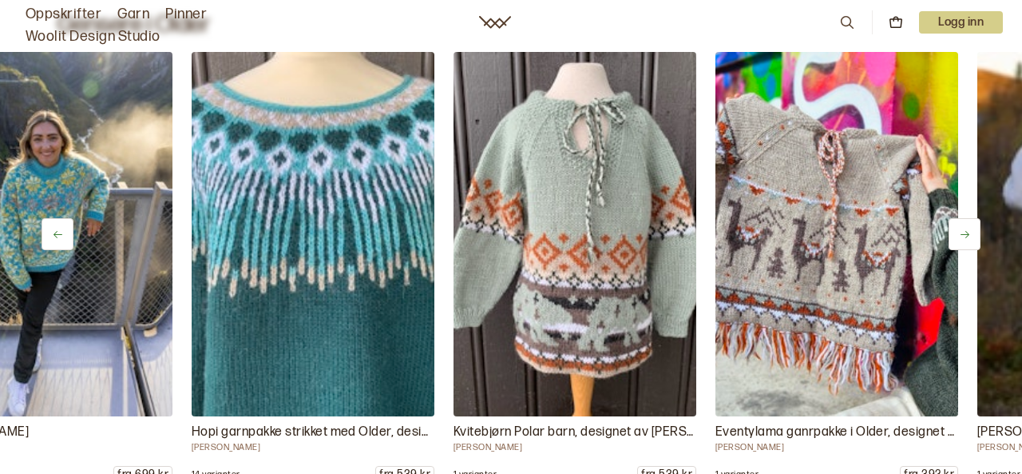
click at [965, 233] on icon at bounding box center [965, 234] width 12 height 12
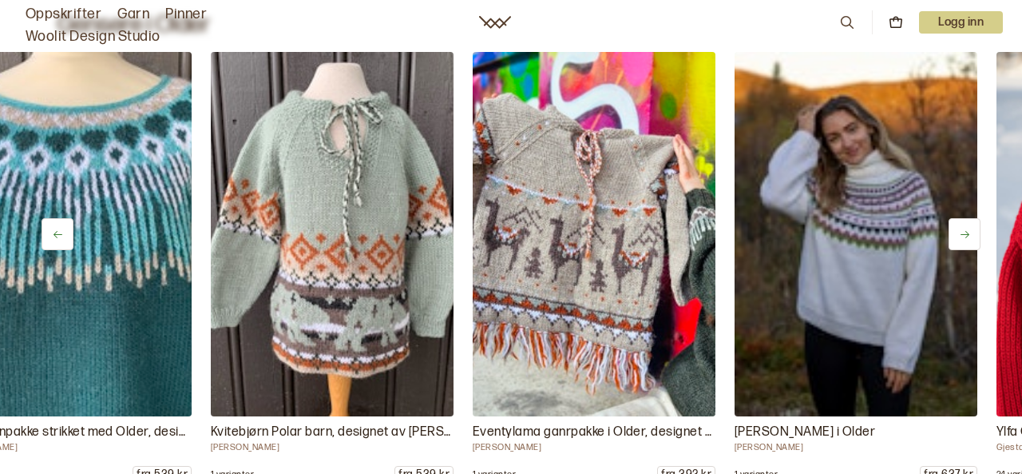
click at [965, 233] on icon at bounding box center [965, 234] width 12 height 12
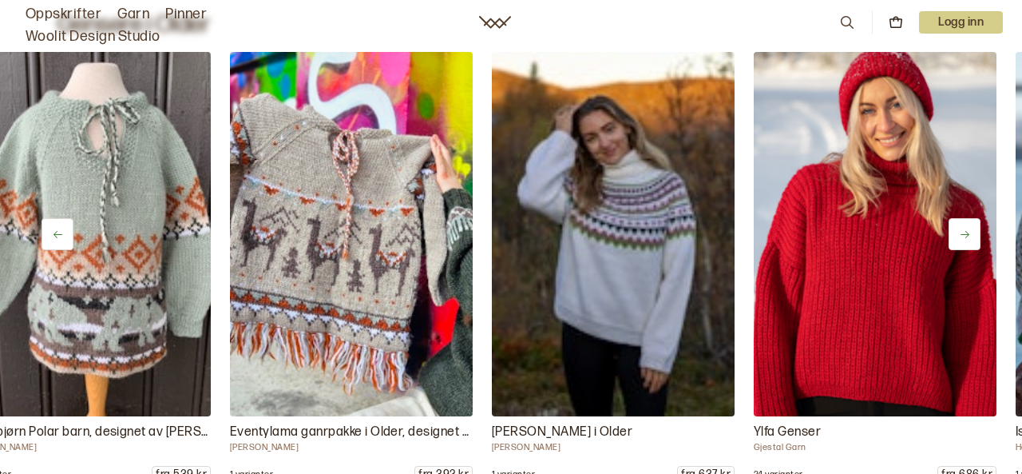
click at [965, 233] on icon at bounding box center [965, 234] width 12 height 12
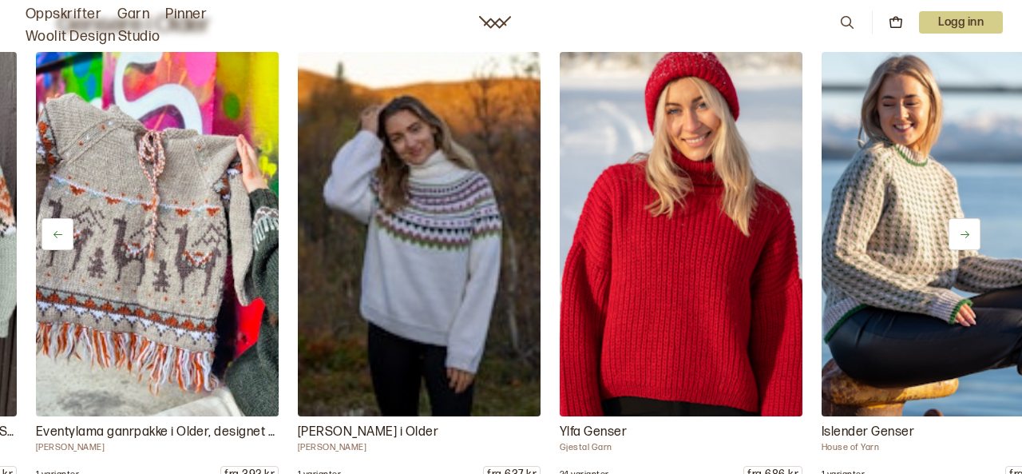
scroll to position [0, 2428]
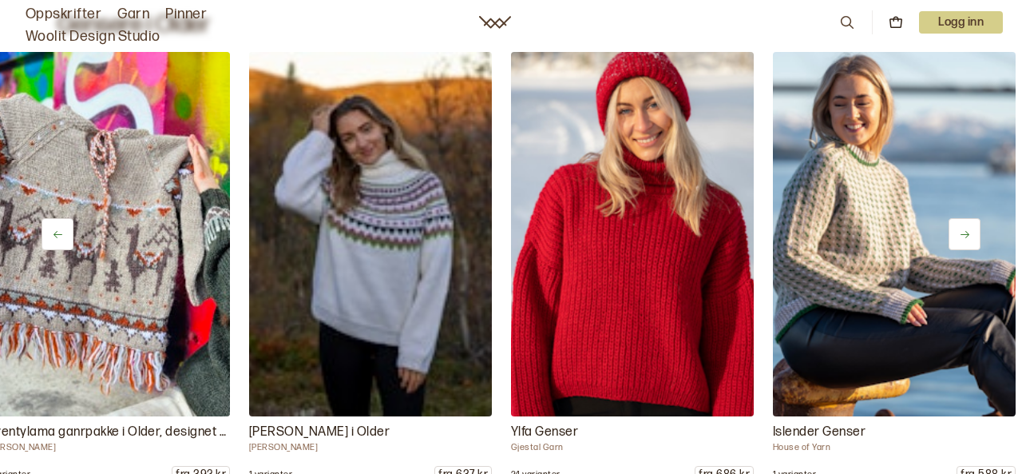
click at [965, 233] on icon at bounding box center [965, 234] width 12 height 12
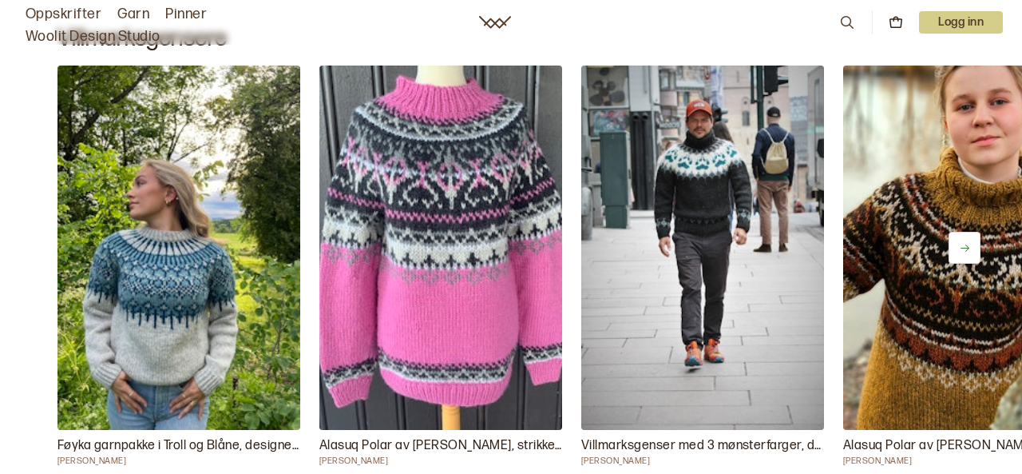
scroll to position [9066, 0]
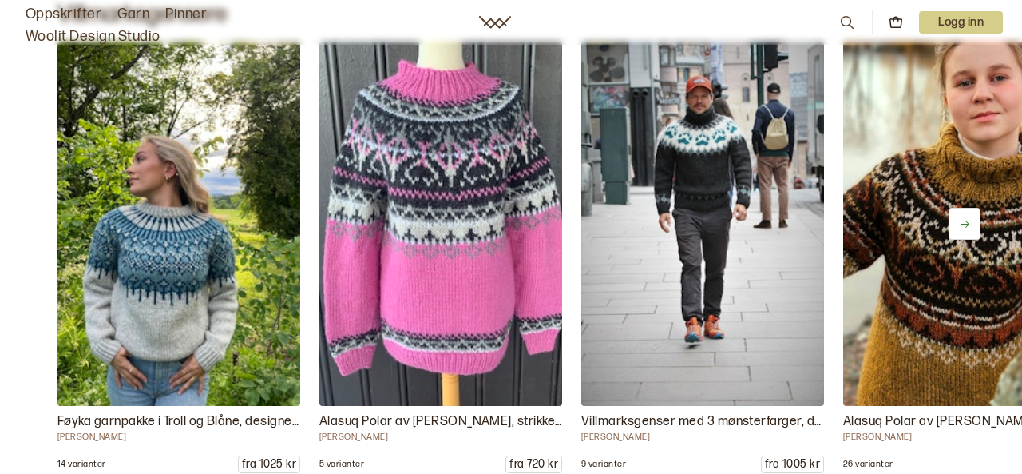
click at [966, 223] on icon at bounding box center [965, 224] width 12 height 12
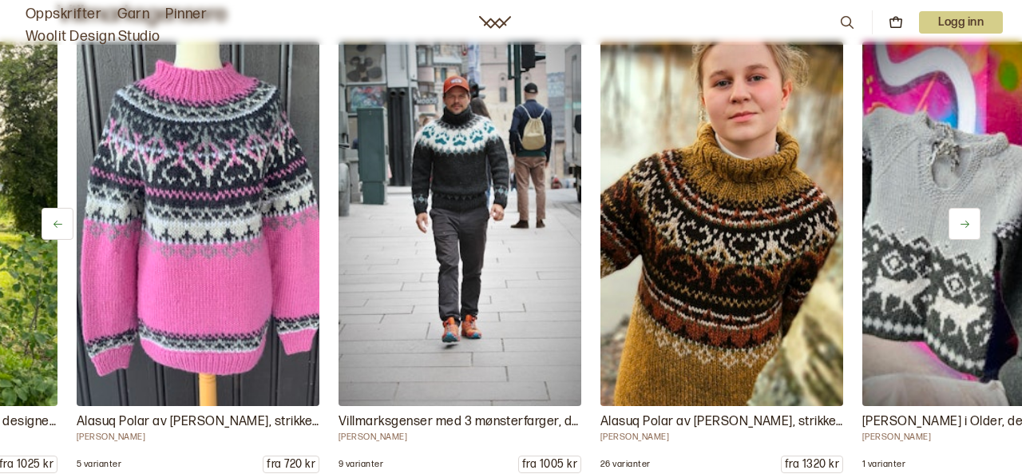
click at [966, 224] on icon at bounding box center [965, 224] width 12 height 12
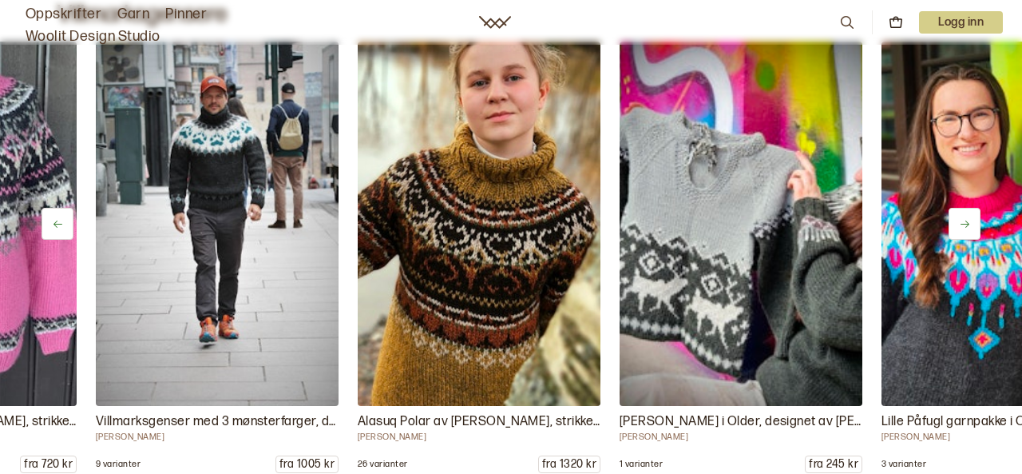
click at [966, 224] on icon at bounding box center [965, 224] width 12 height 12
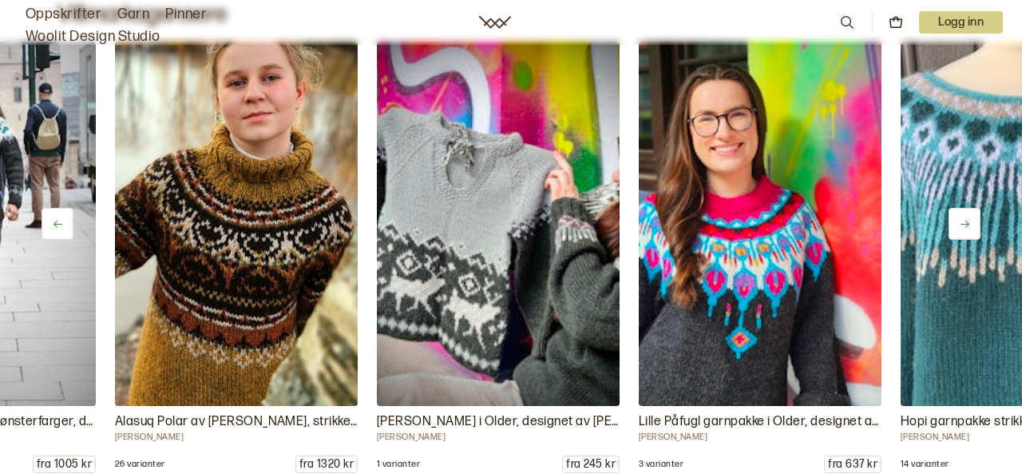
click at [966, 224] on icon at bounding box center [965, 224] width 12 height 12
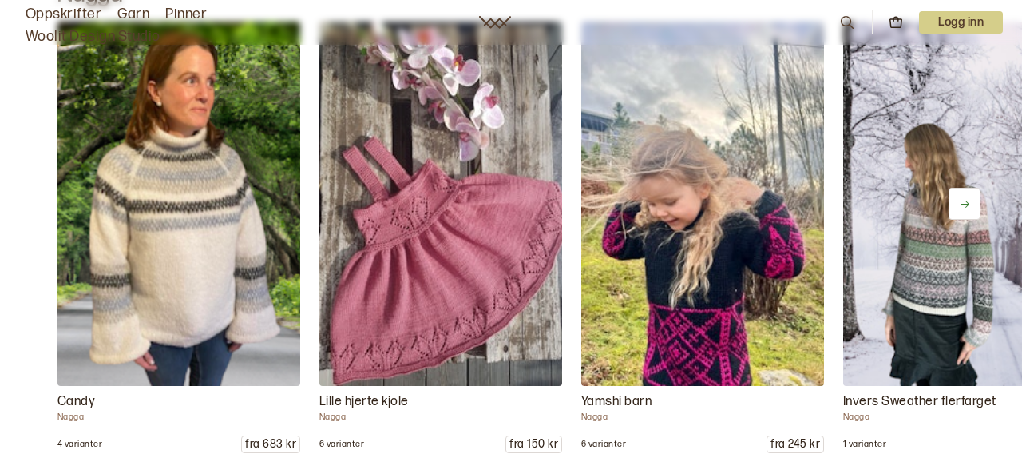
scroll to position [9657, 0]
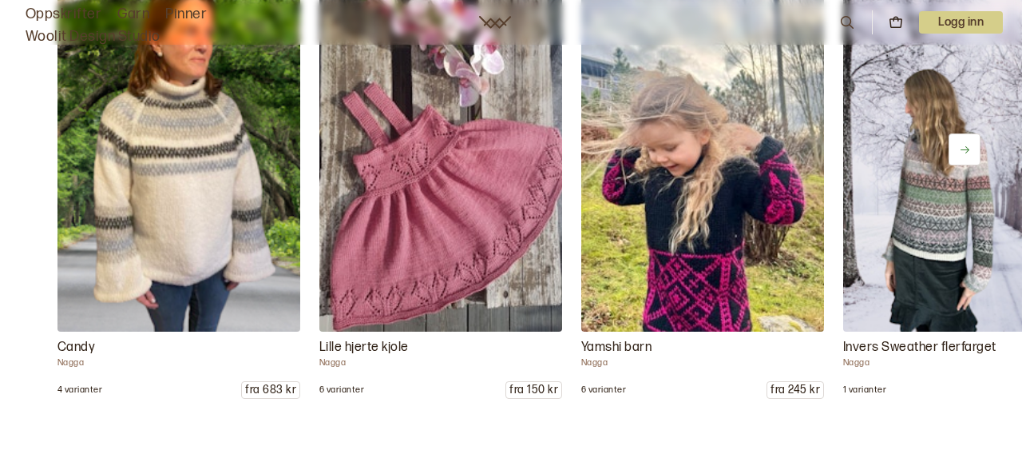
click at [963, 152] on icon at bounding box center [965, 150] width 12 height 12
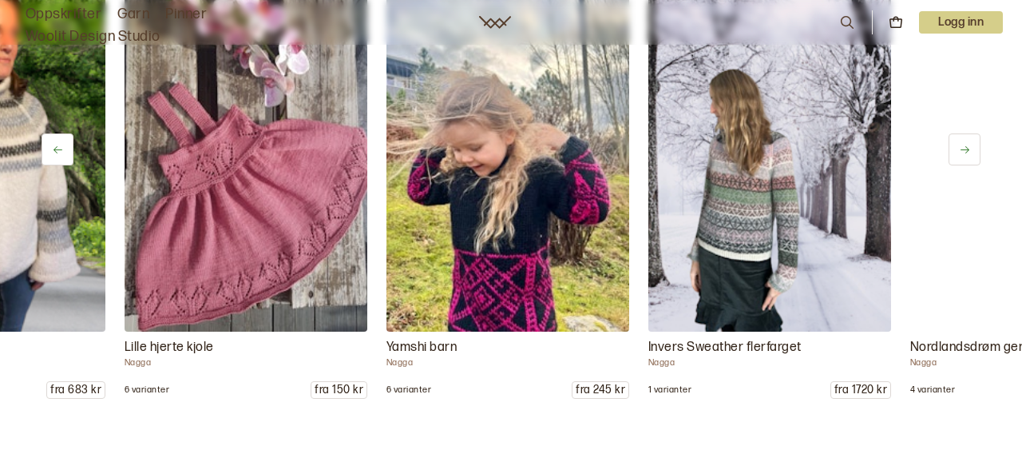
scroll to position [0, 243]
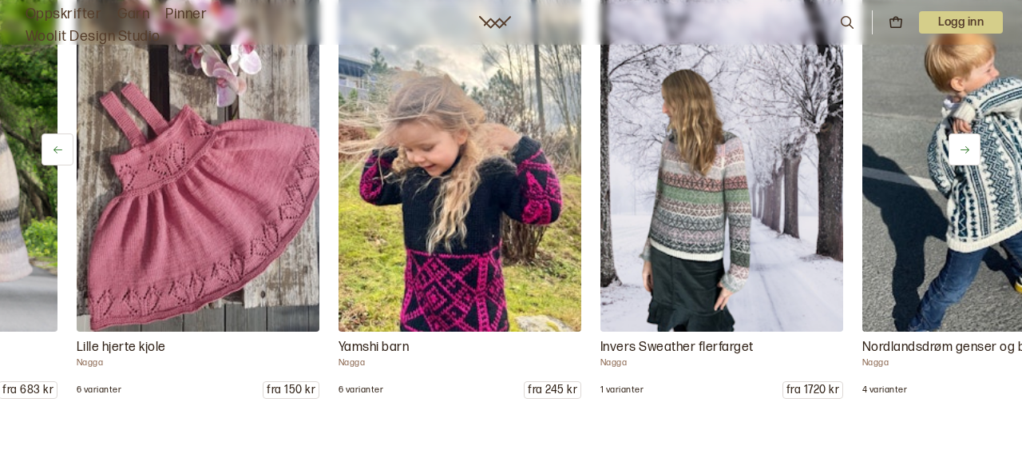
click at [963, 152] on icon at bounding box center [965, 150] width 12 height 12
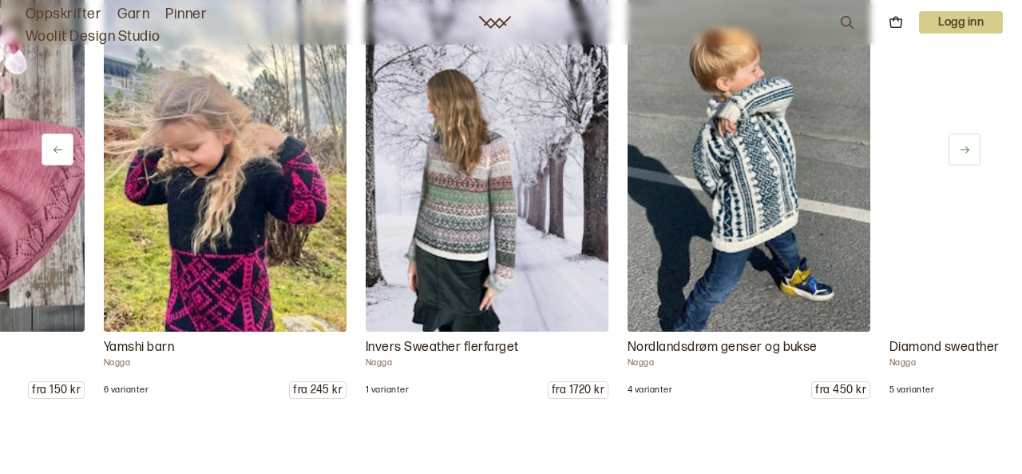
scroll to position [0, 486]
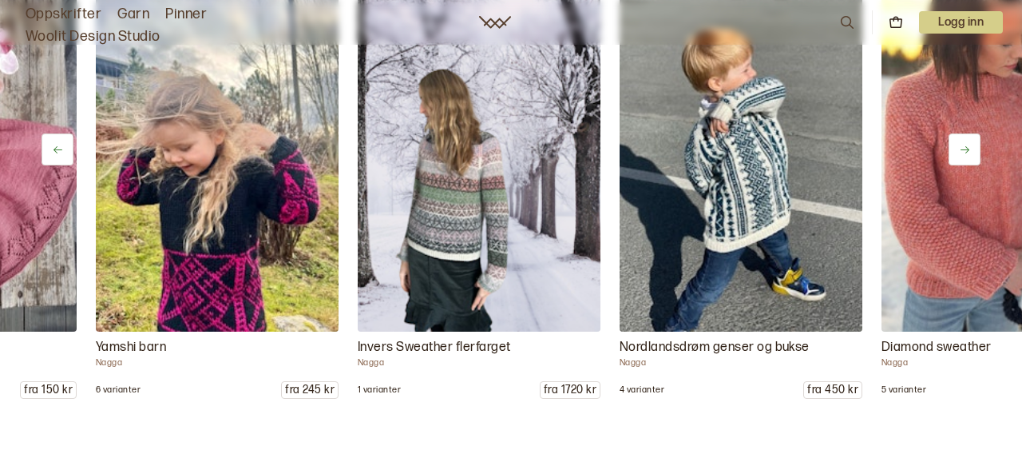
click at [963, 153] on icon at bounding box center [965, 150] width 12 height 12
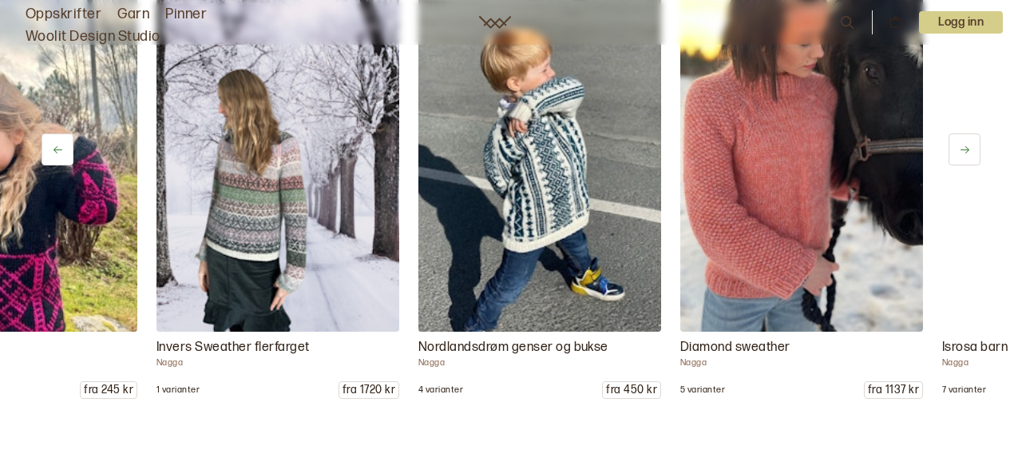
scroll to position [0, 729]
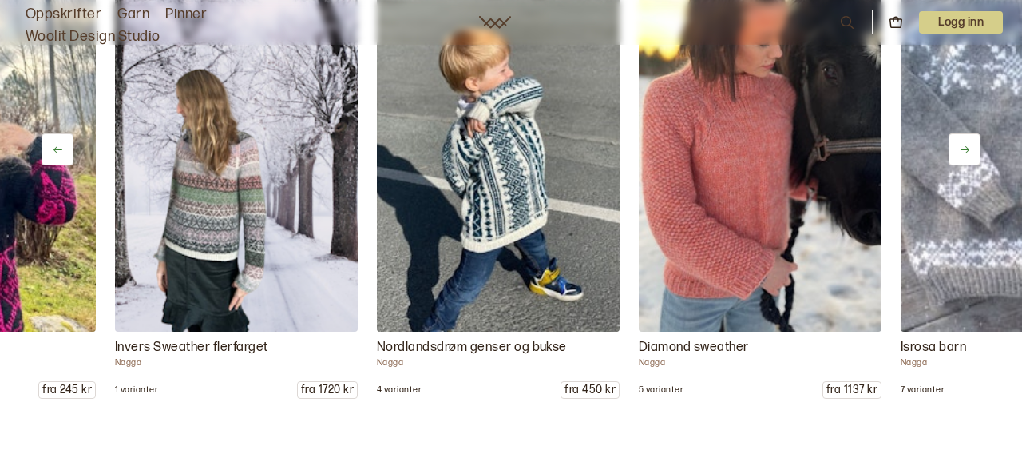
click at [963, 153] on icon at bounding box center [965, 150] width 12 height 12
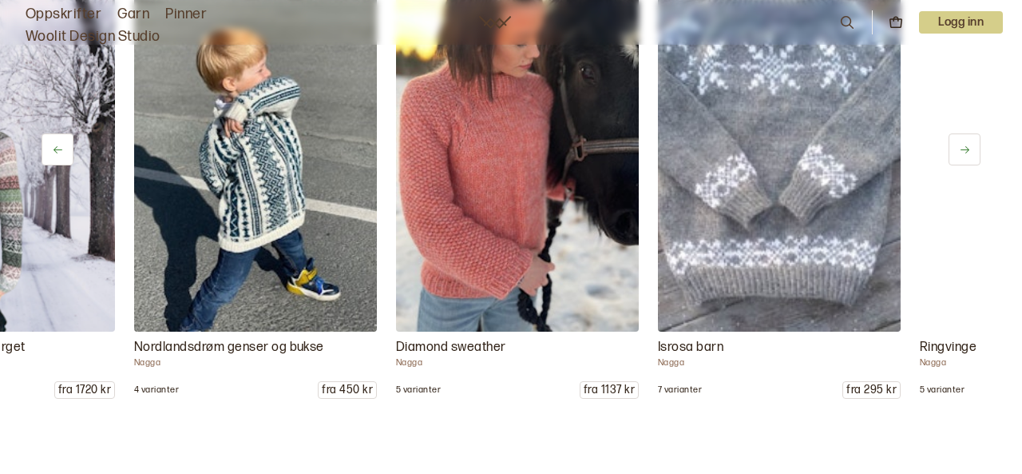
click at [963, 153] on icon at bounding box center [965, 150] width 12 height 12
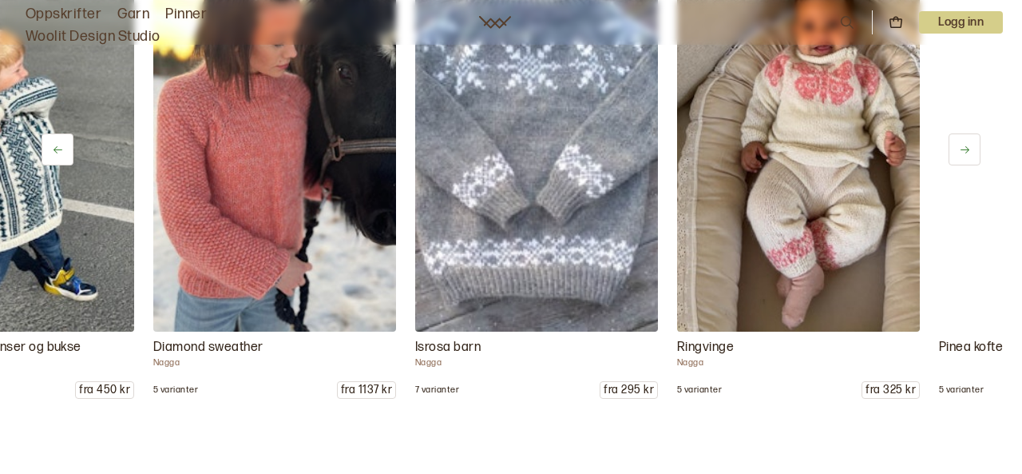
click at [963, 153] on icon at bounding box center [965, 150] width 12 height 12
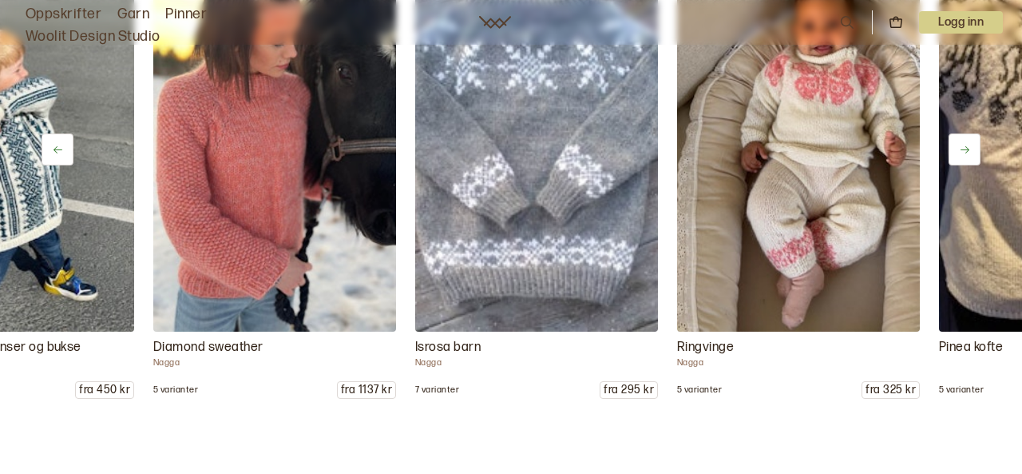
scroll to position [0, 1457]
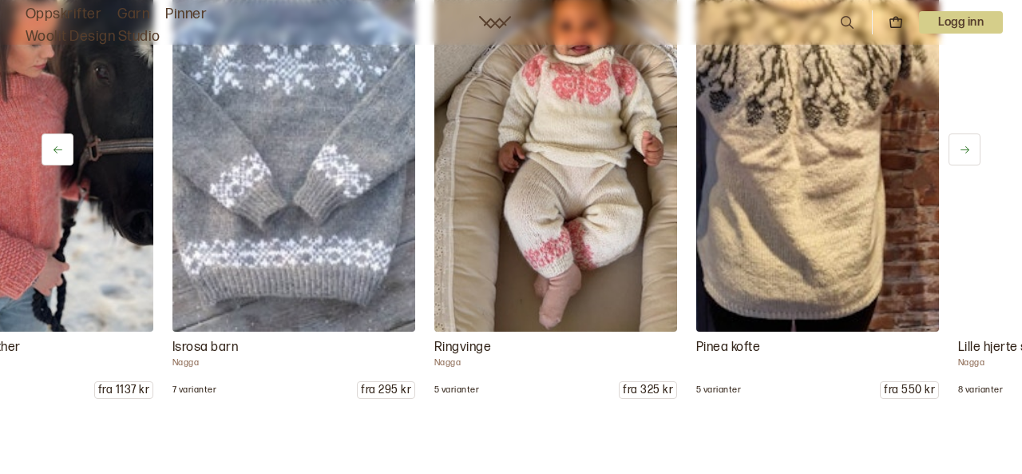
click at [963, 153] on icon at bounding box center [965, 150] width 12 height 12
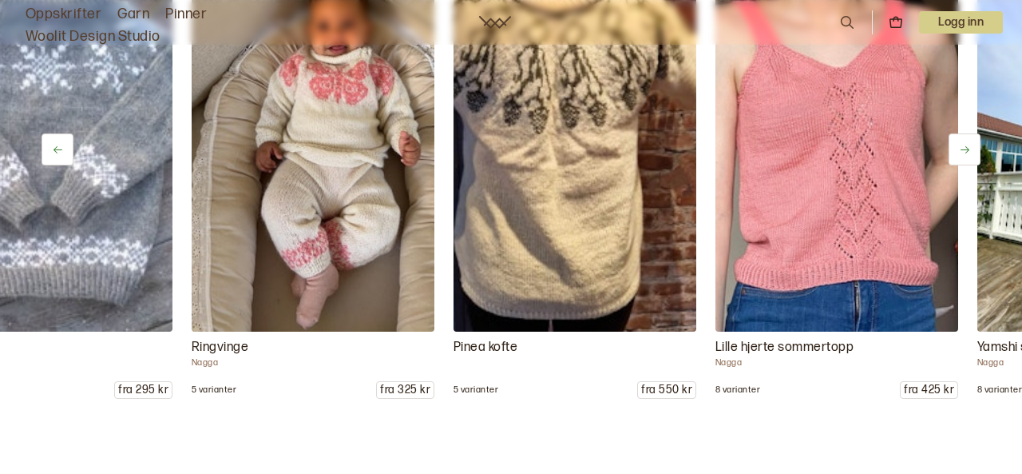
click at [963, 153] on icon at bounding box center [965, 150] width 12 height 12
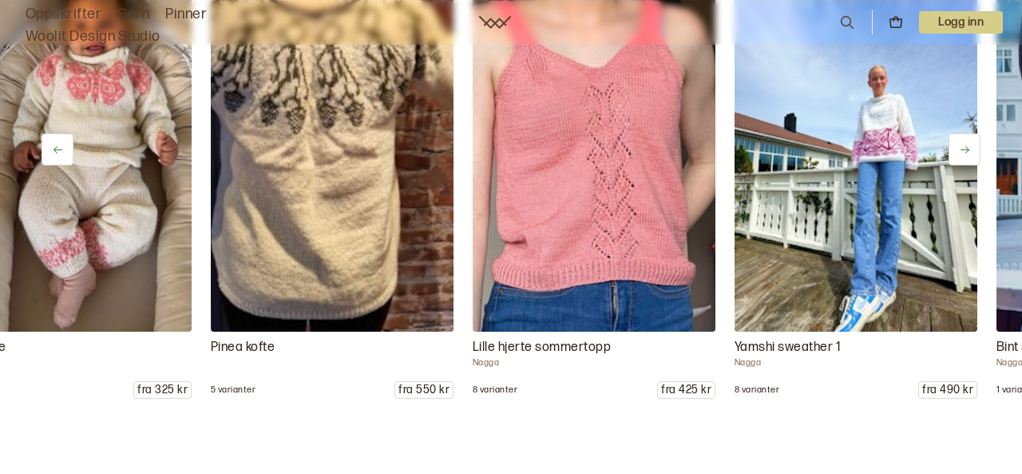
click at [963, 153] on icon at bounding box center [965, 150] width 12 height 12
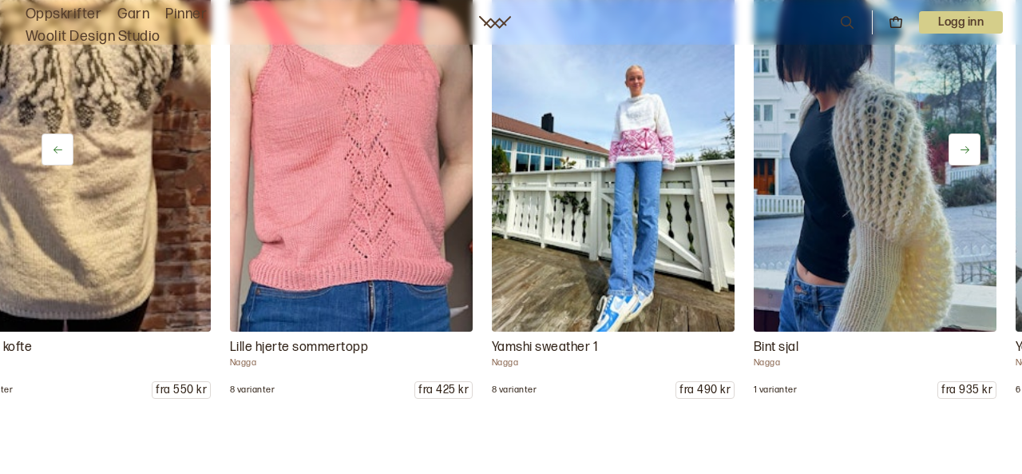
click at [963, 153] on icon at bounding box center [965, 150] width 12 height 12
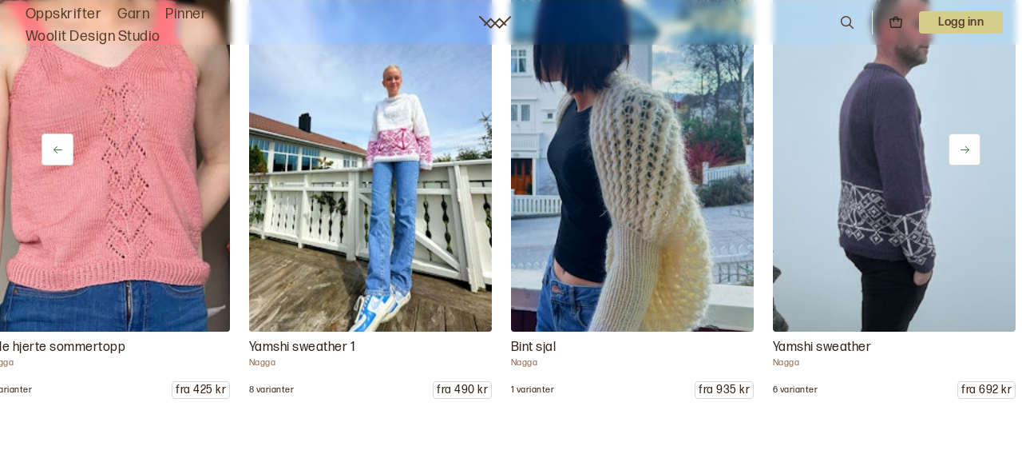
click at [963, 153] on icon at bounding box center [965, 150] width 12 height 12
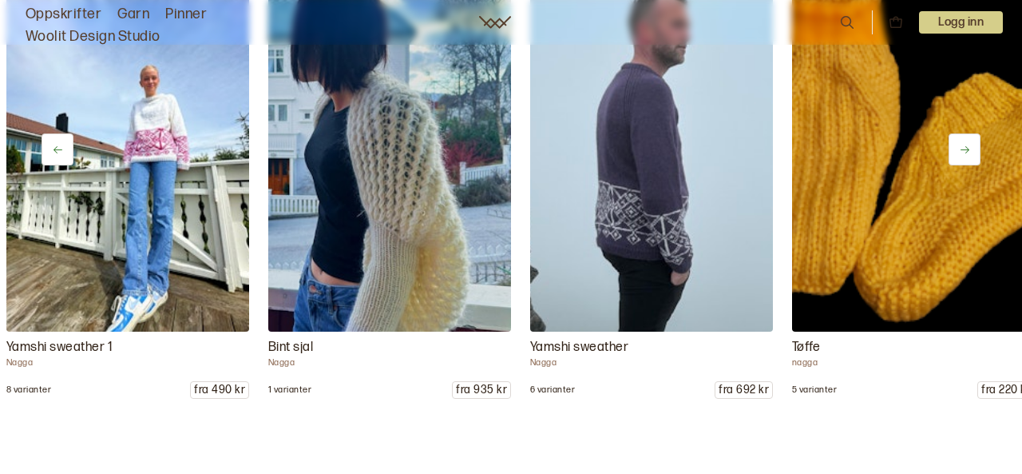
click at [963, 153] on icon at bounding box center [965, 150] width 12 height 12
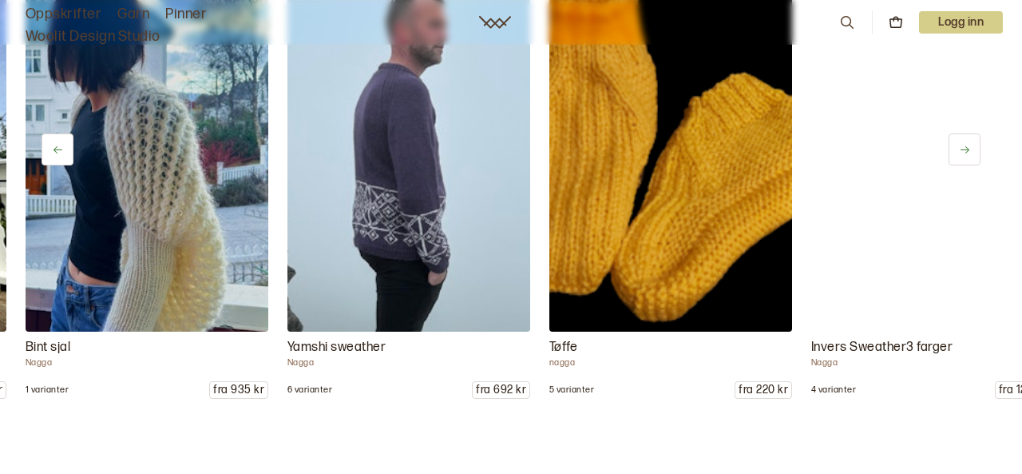
click at [963, 153] on icon at bounding box center [965, 150] width 12 height 12
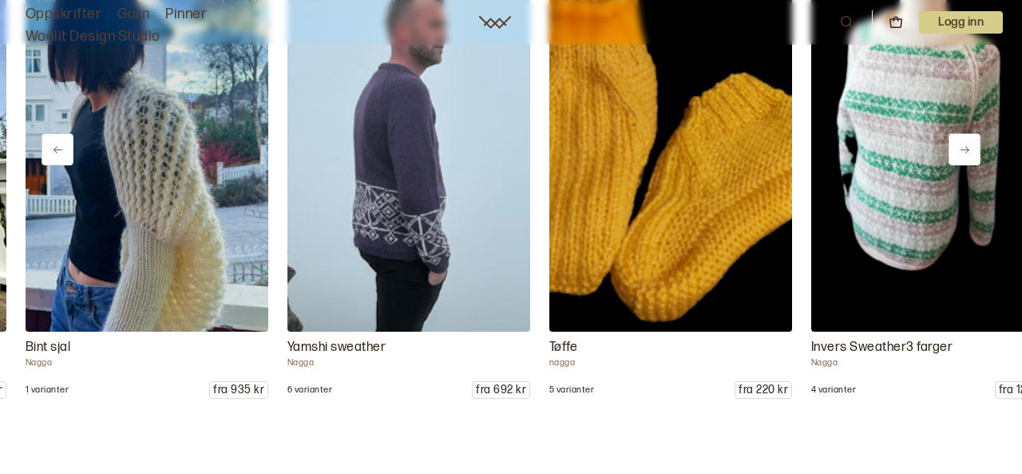
scroll to position [0, 3157]
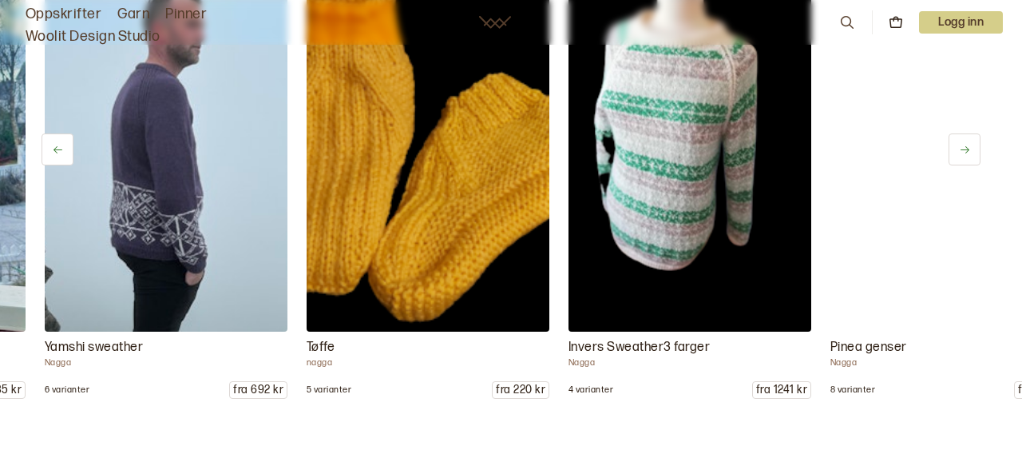
click at [962, 153] on icon at bounding box center [965, 150] width 12 height 12
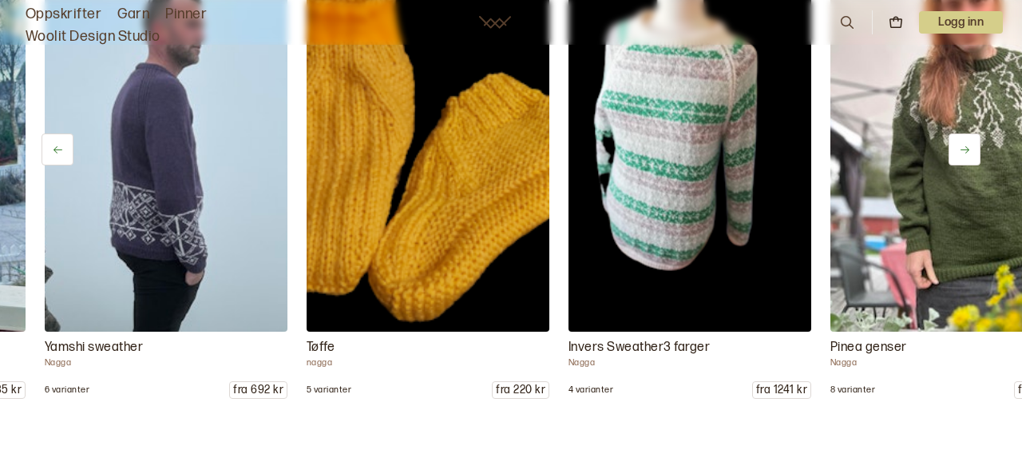
scroll to position [0, 3400]
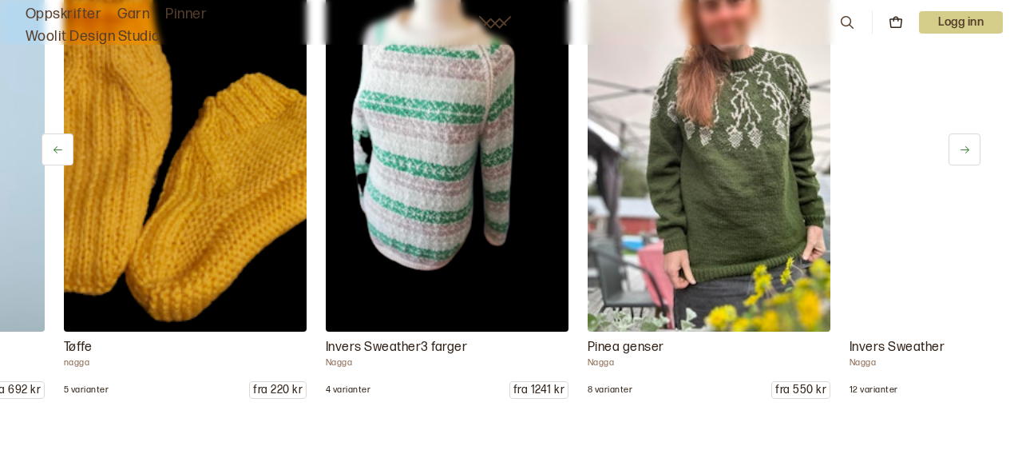
click at [962, 153] on icon at bounding box center [965, 150] width 12 height 12
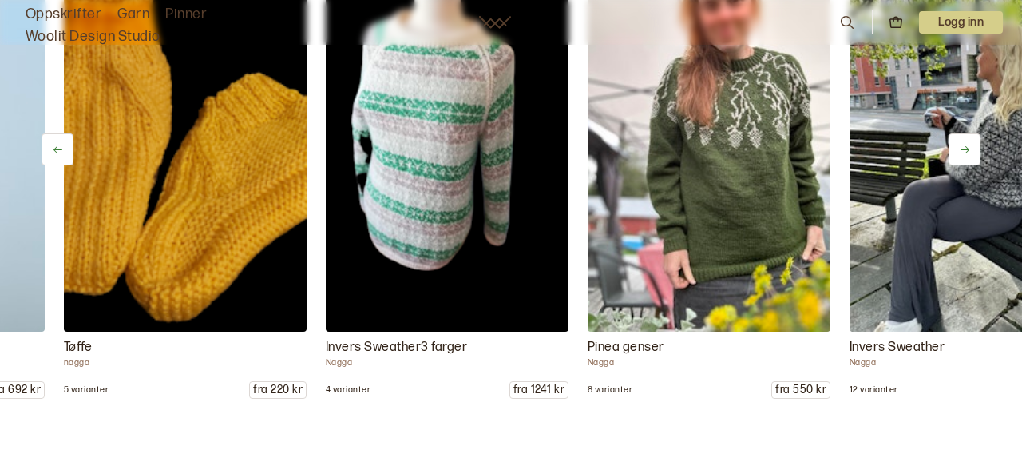
scroll to position [0, 3643]
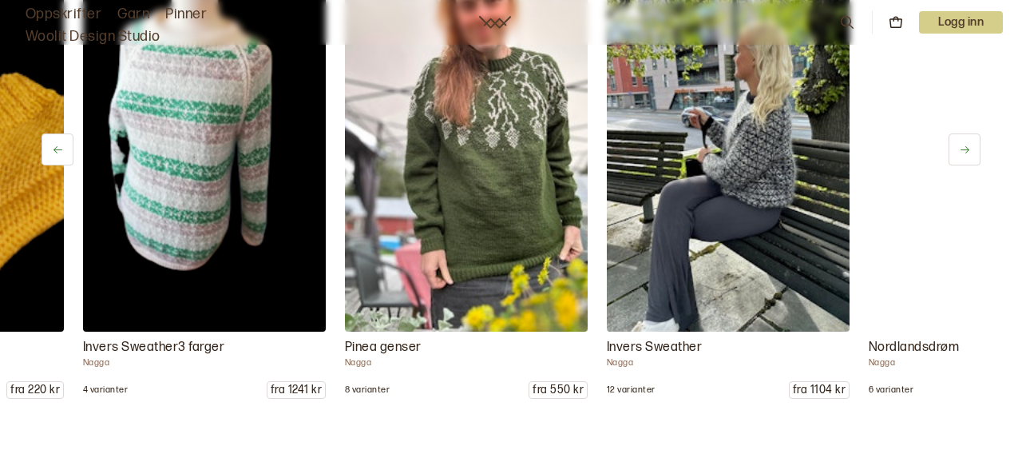
click at [962, 153] on icon at bounding box center [965, 150] width 12 height 12
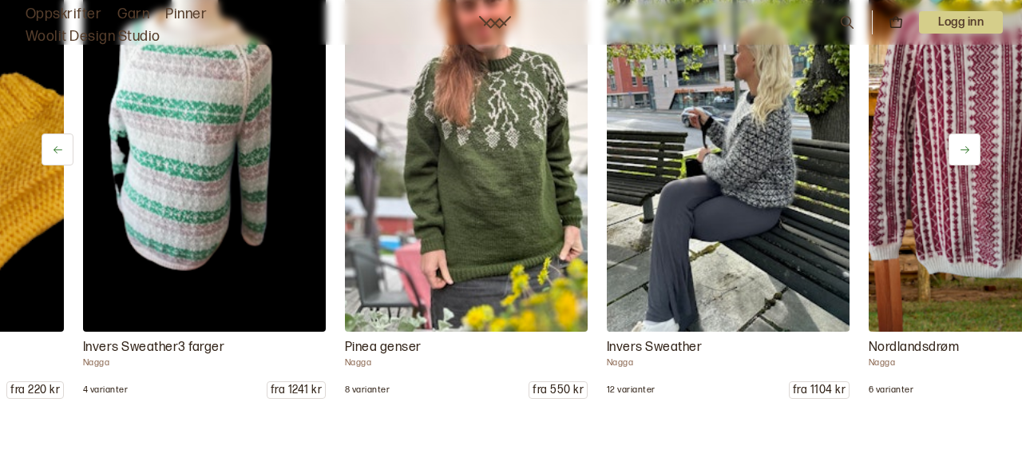
scroll to position [0, 3885]
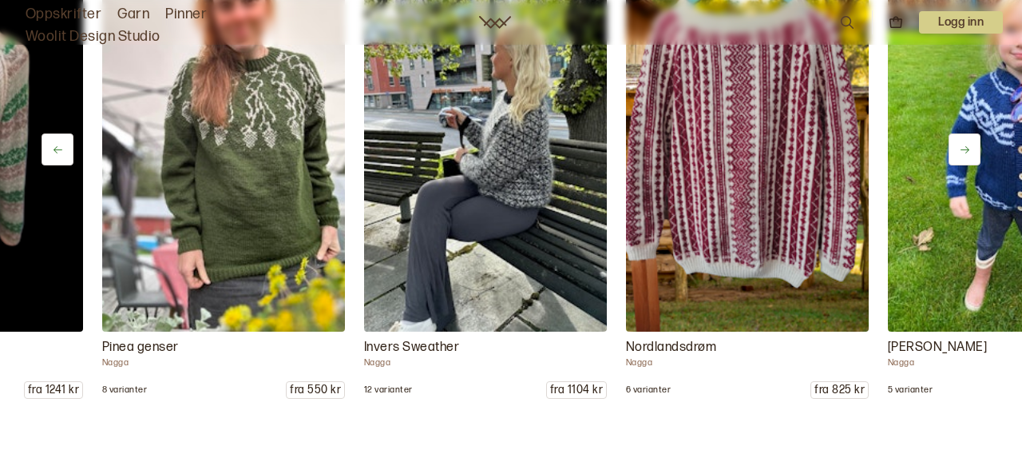
click at [962, 151] on icon at bounding box center [965, 150] width 12 height 12
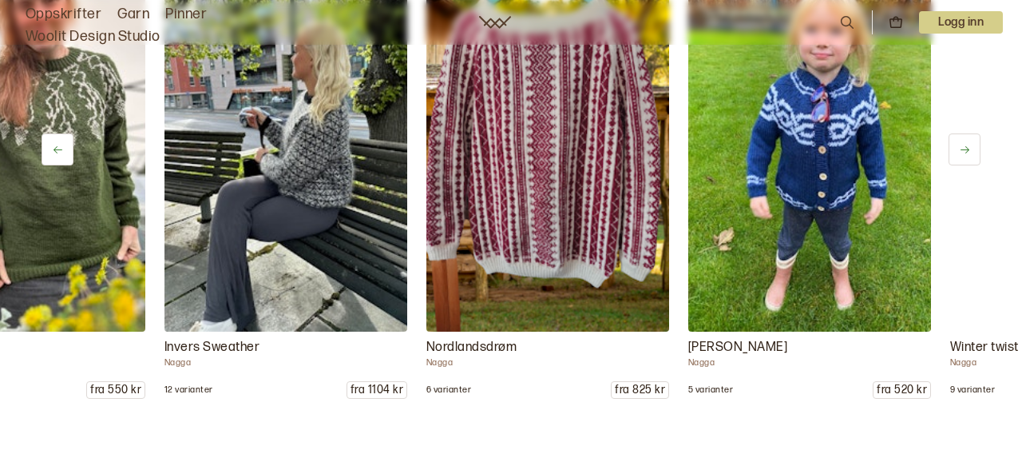
scroll to position [0, 4128]
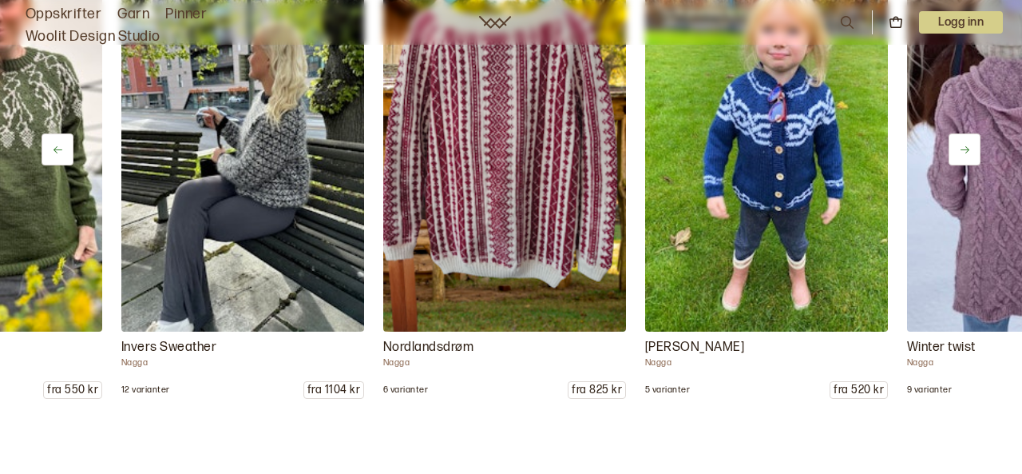
click at [962, 152] on icon at bounding box center [965, 150] width 12 height 12
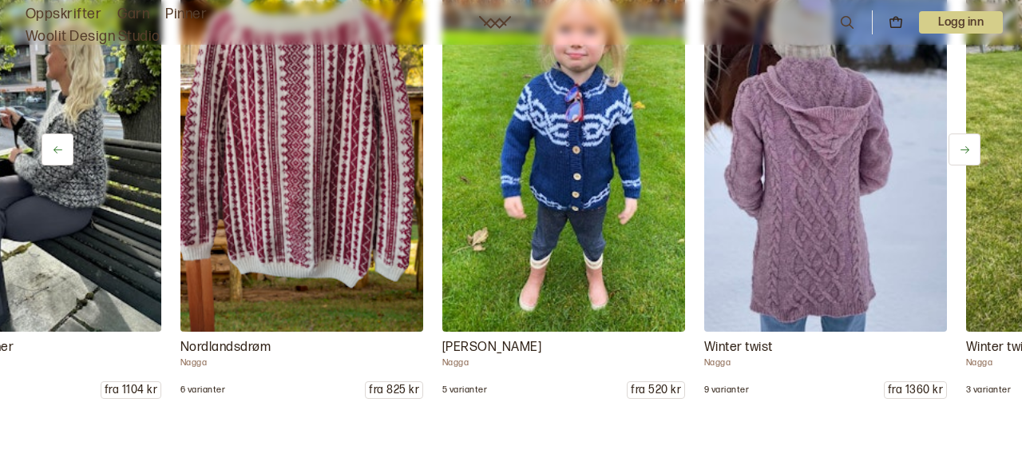
scroll to position [0, 4371]
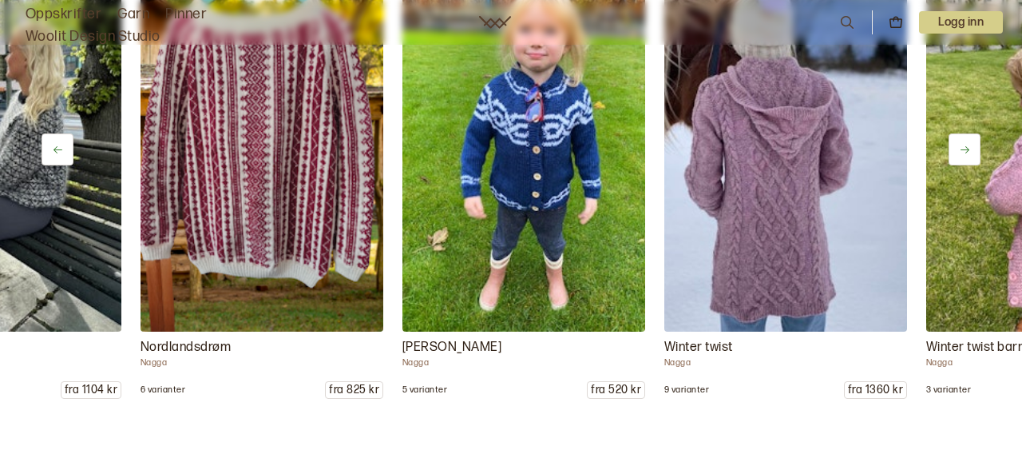
click at [962, 152] on icon at bounding box center [965, 150] width 12 height 12
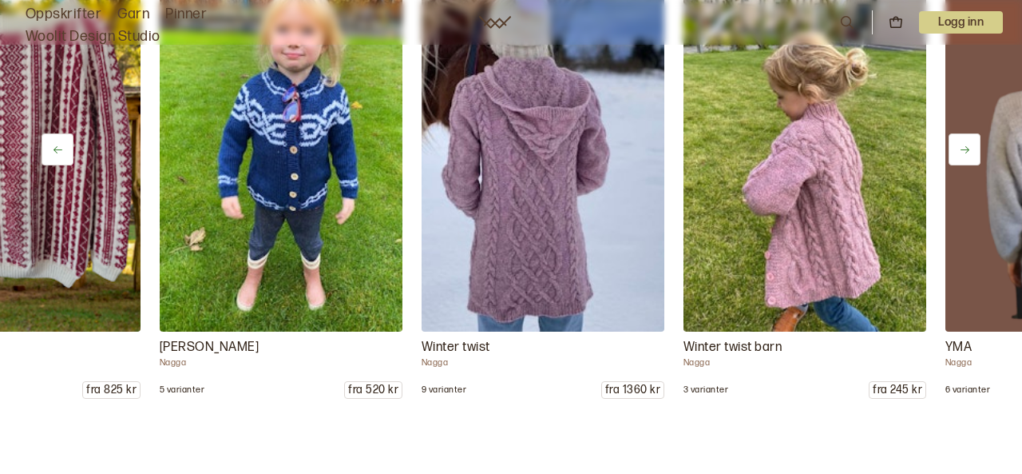
click at [962, 153] on icon at bounding box center [965, 150] width 12 height 12
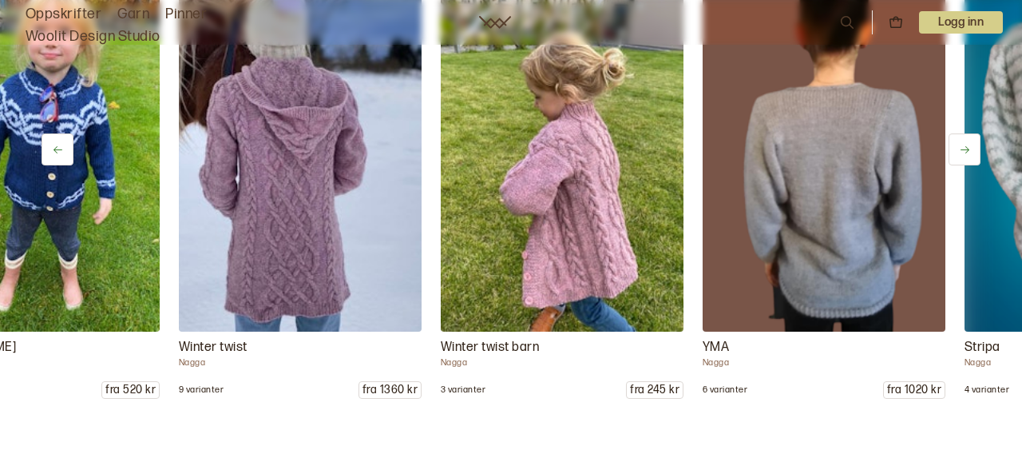
click at [962, 153] on icon at bounding box center [965, 150] width 12 height 12
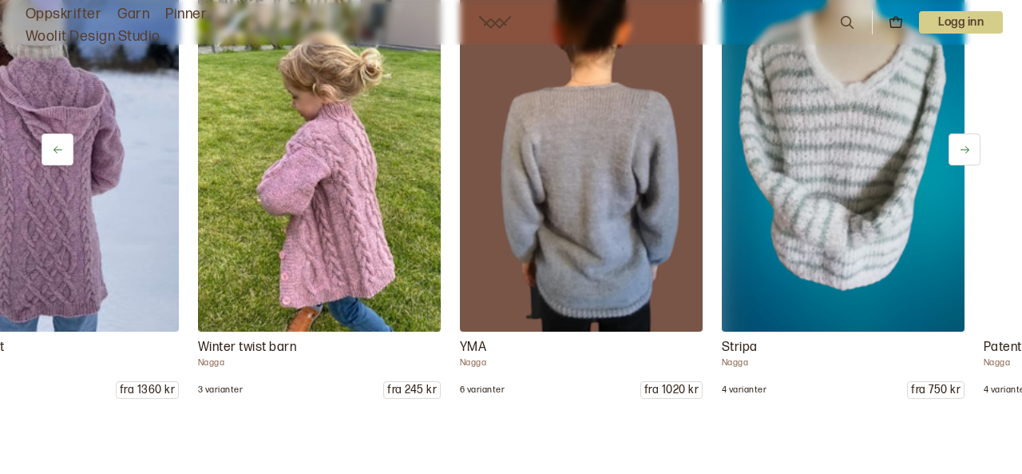
click at [961, 153] on icon at bounding box center [965, 150] width 12 height 12
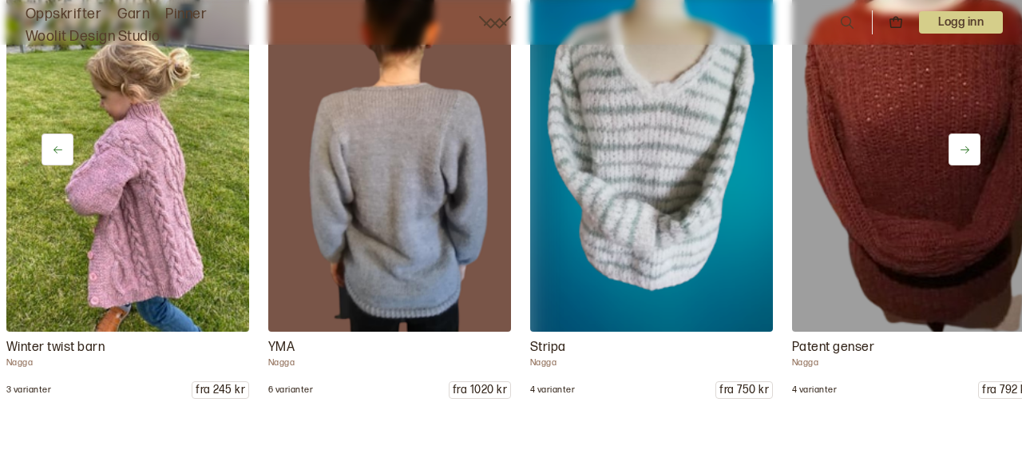
scroll to position [0, 5342]
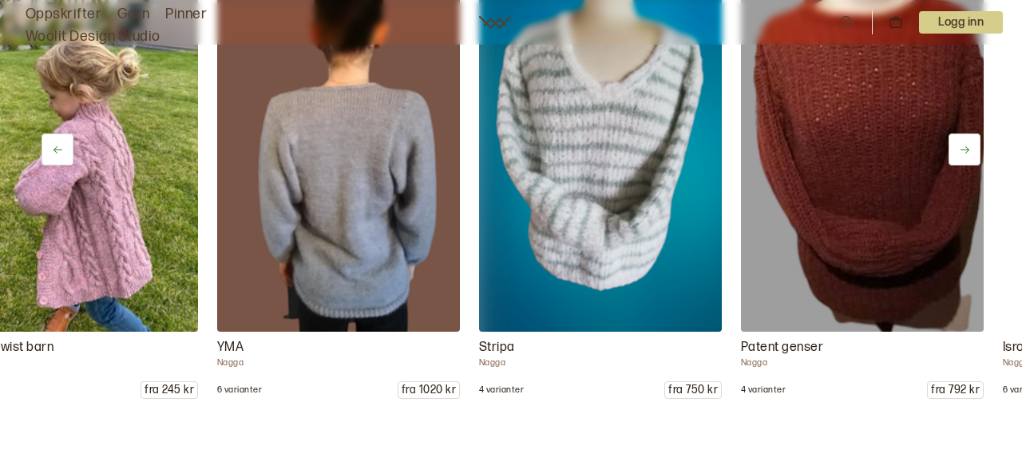
click at [961, 153] on icon at bounding box center [965, 150] width 12 height 12
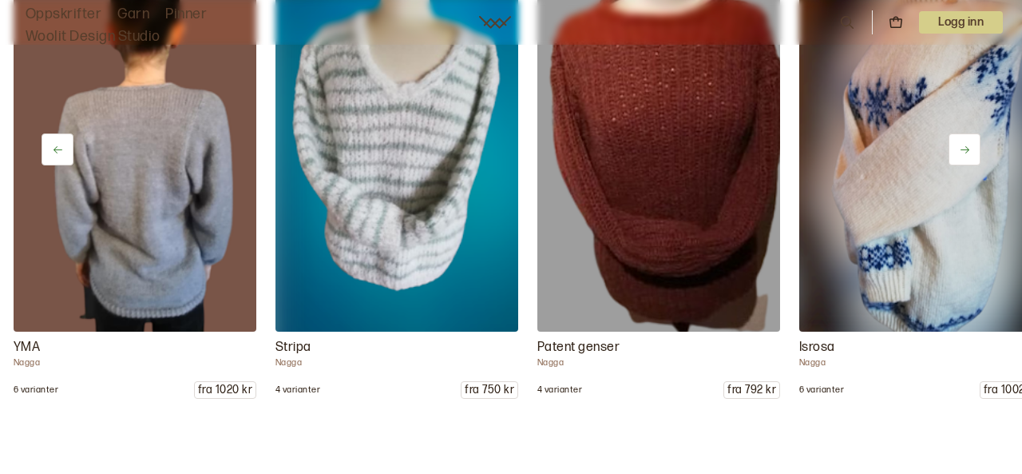
scroll to position [0, 5585]
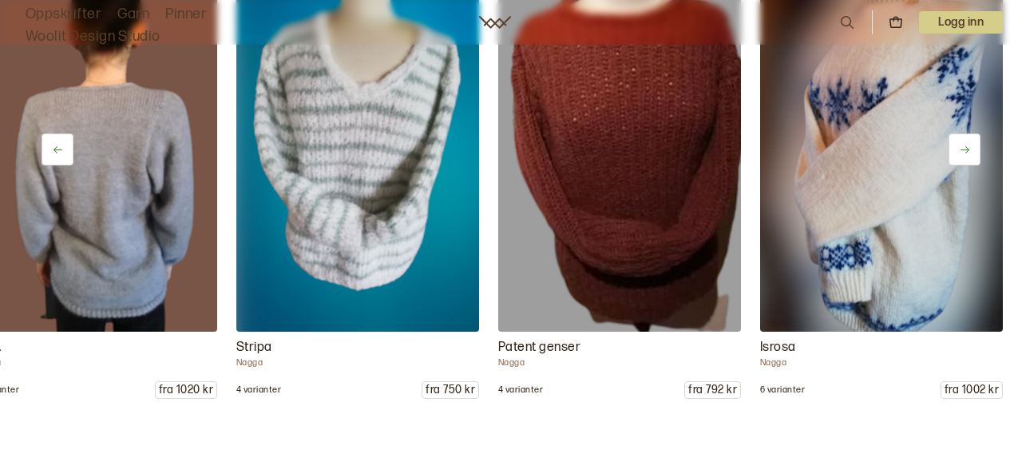
click at [961, 153] on icon at bounding box center [965, 150] width 12 height 12
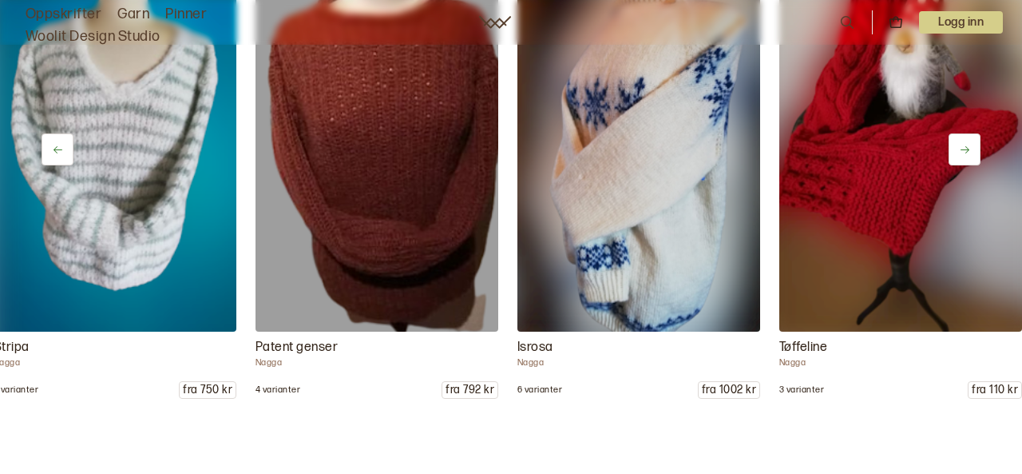
click at [961, 153] on icon at bounding box center [965, 150] width 12 height 12
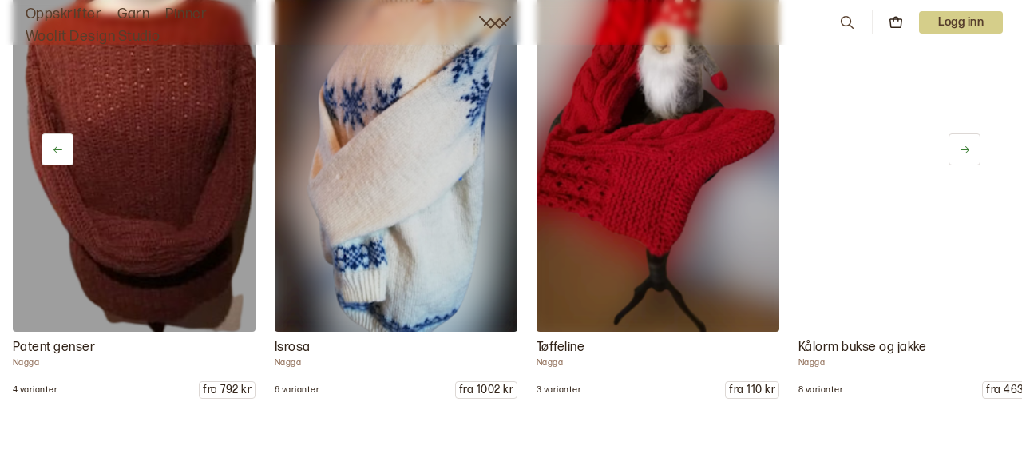
click at [961, 153] on icon at bounding box center [965, 150] width 12 height 12
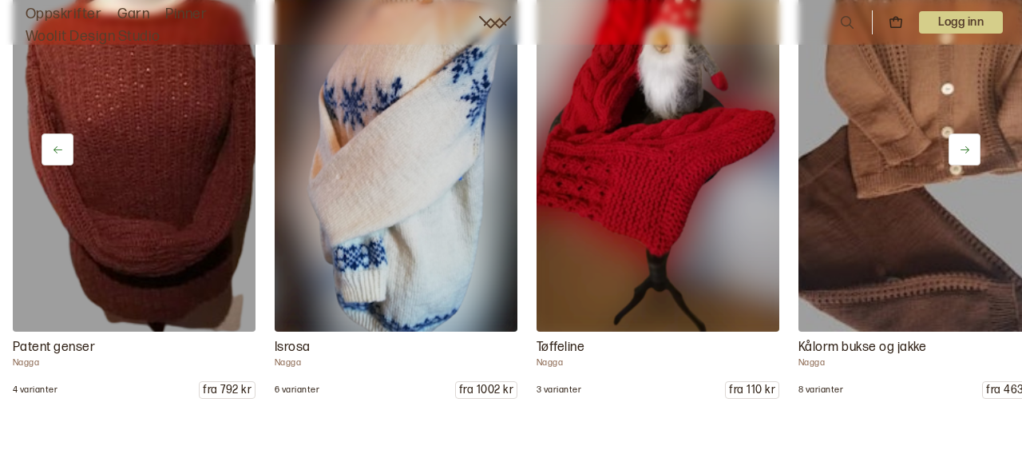
scroll to position [0, 6314]
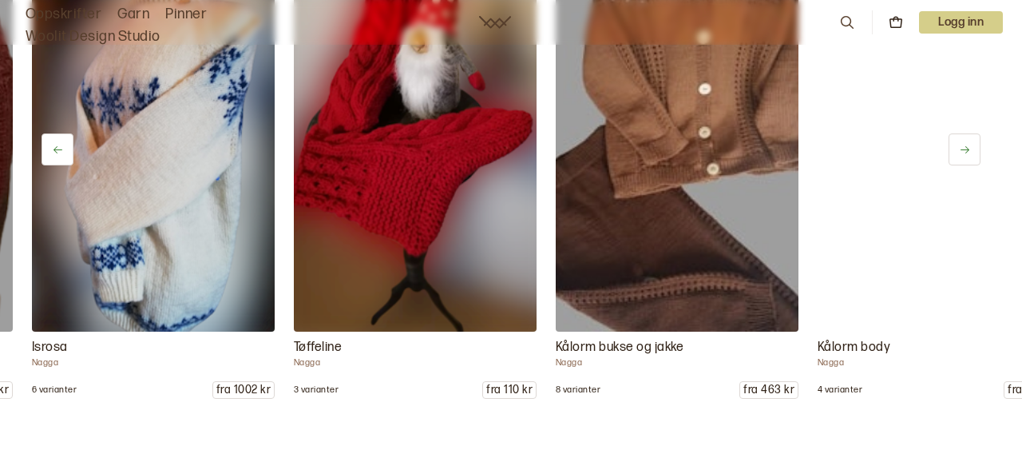
click at [964, 150] on icon at bounding box center [965, 149] width 9 height 7
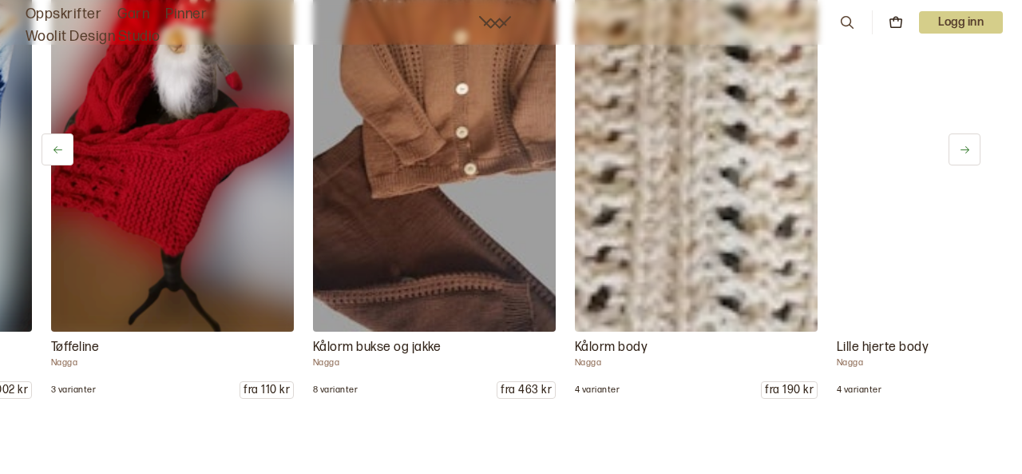
click at [963, 153] on icon at bounding box center [965, 150] width 12 height 12
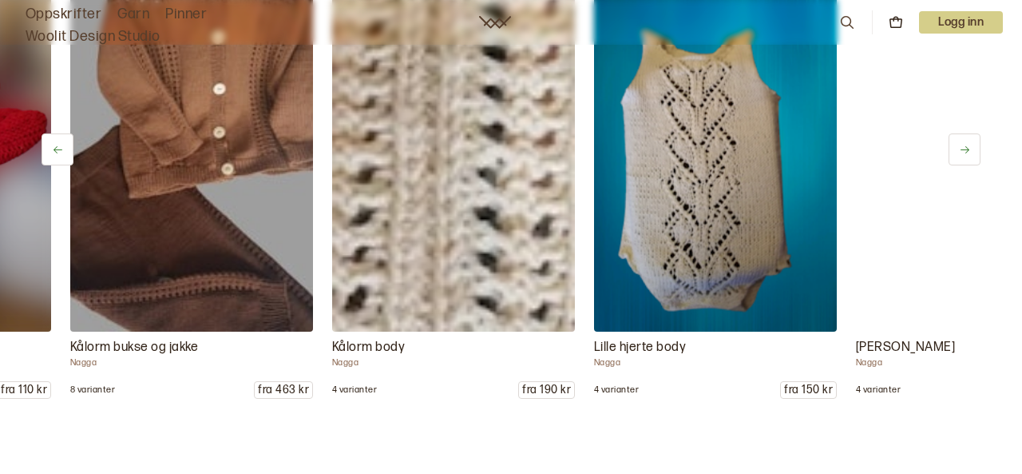
click at [963, 153] on icon at bounding box center [965, 150] width 12 height 12
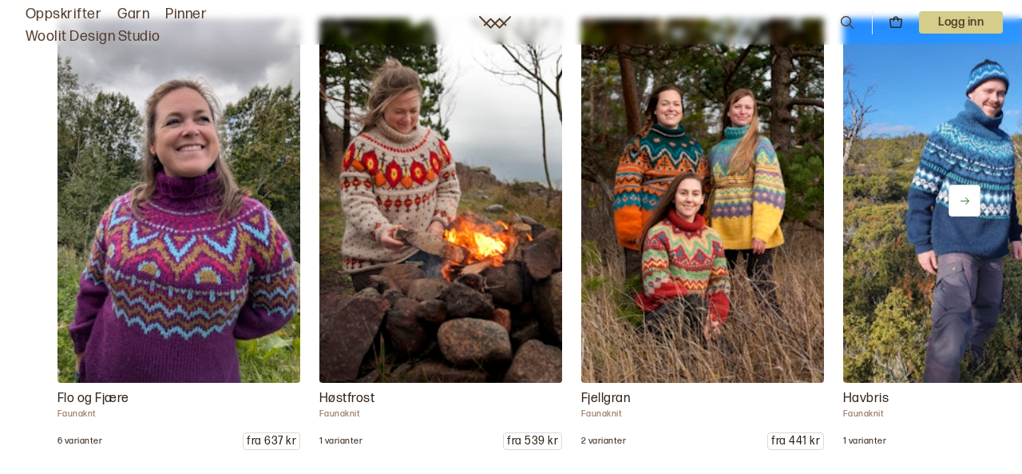
scroll to position [13819, 0]
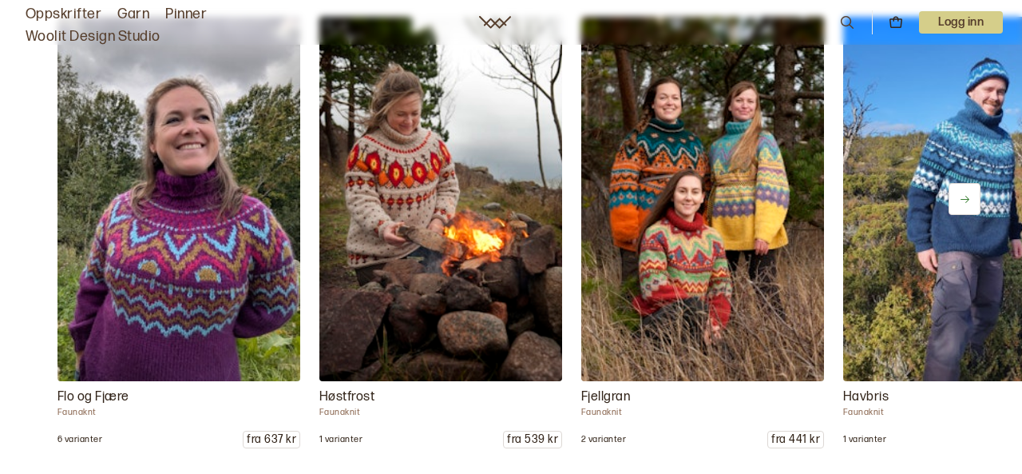
click at [692, 244] on img at bounding box center [702, 199] width 255 height 383
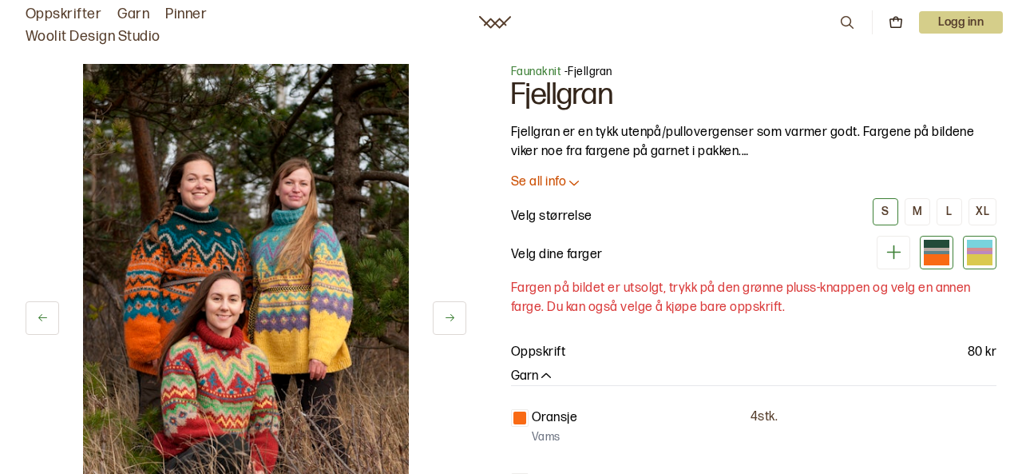
click at [979, 252] on div at bounding box center [980, 252] width 26 height 3
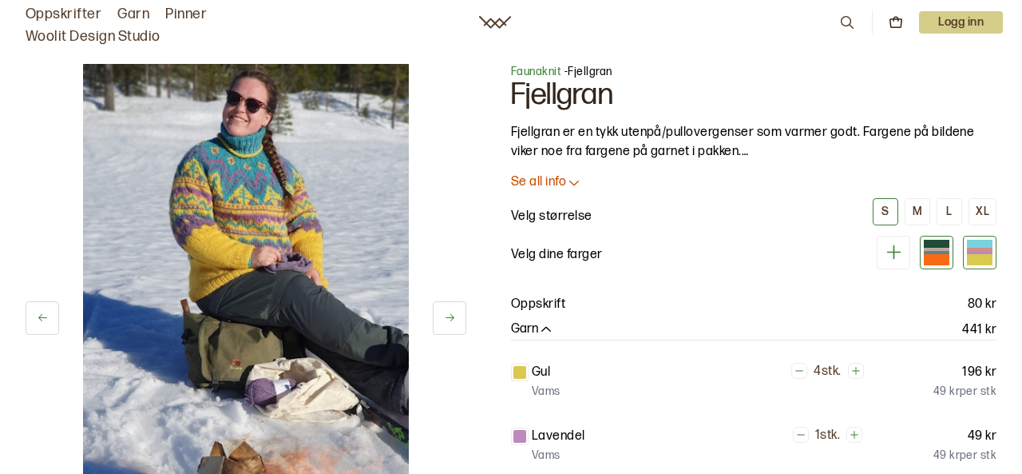
click at [941, 257] on div at bounding box center [937, 259] width 26 height 11
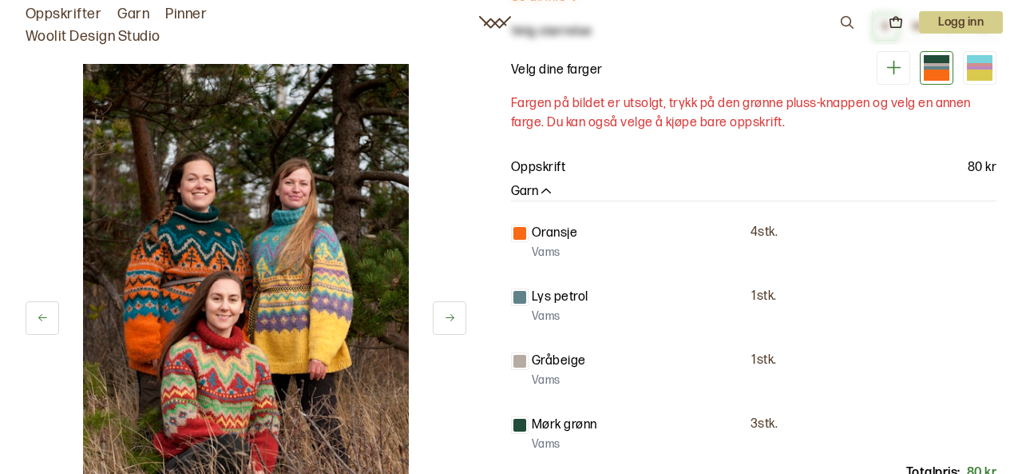
scroll to position [200, 0]
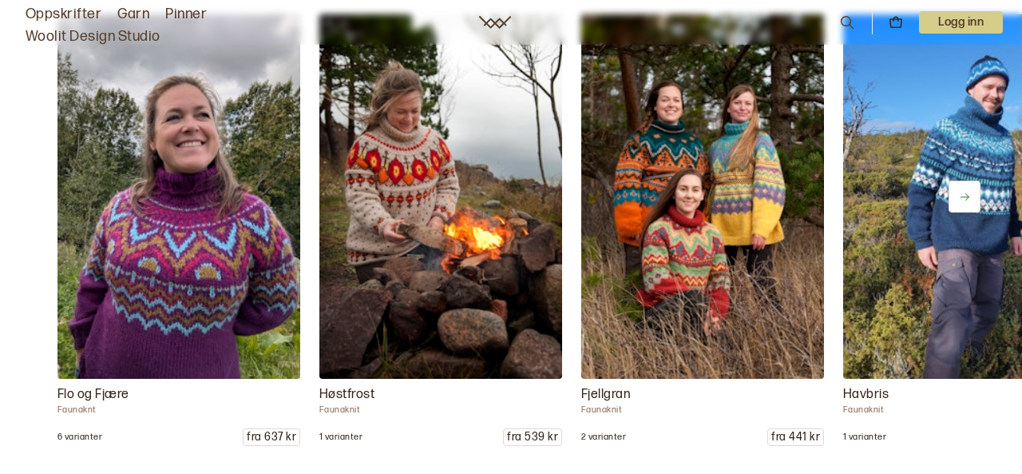
scroll to position [13849, 0]
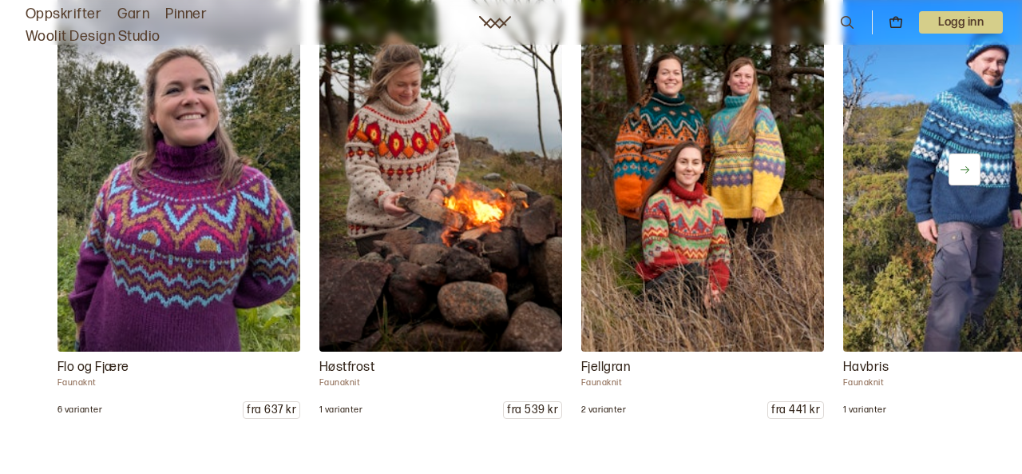
click at [974, 168] on button at bounding box center [965, 169] width 32 height 32
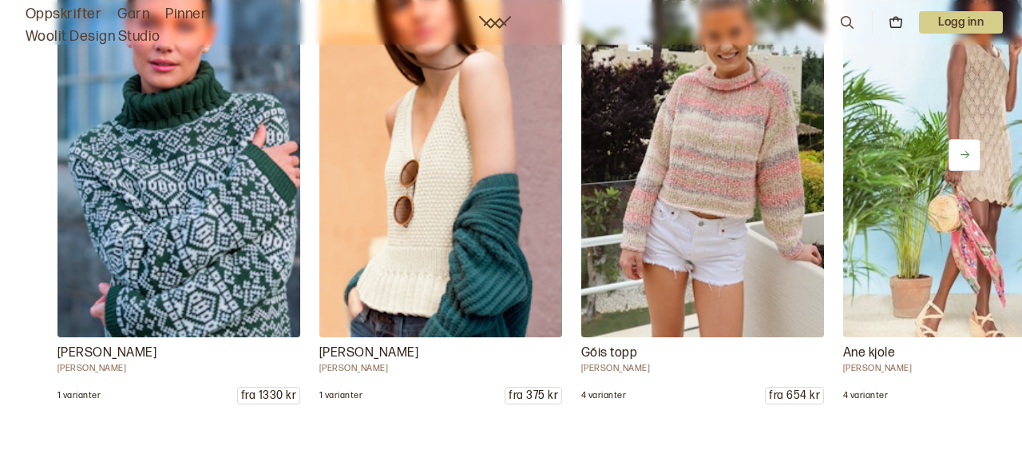
scroll to position [21104, 0]
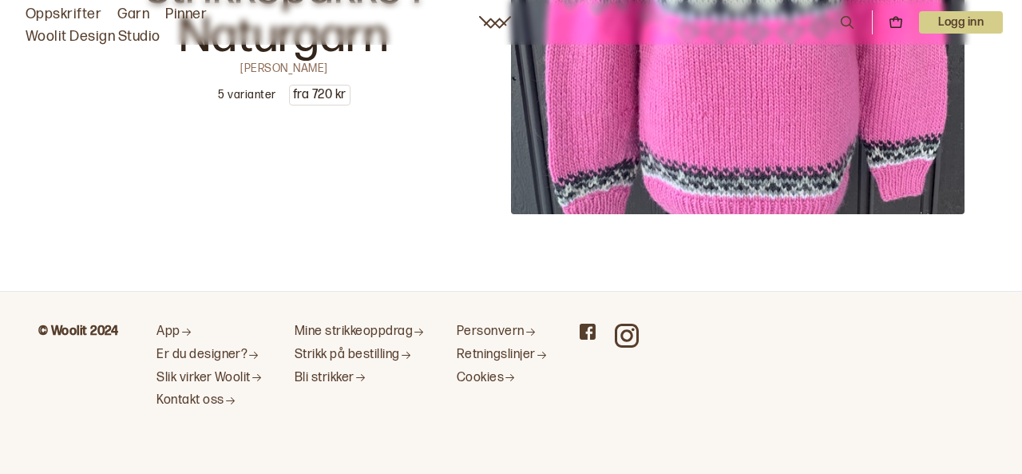
scroll to position [25959, 0]
